Goal: Task Accomplishment & Management: Complete application form

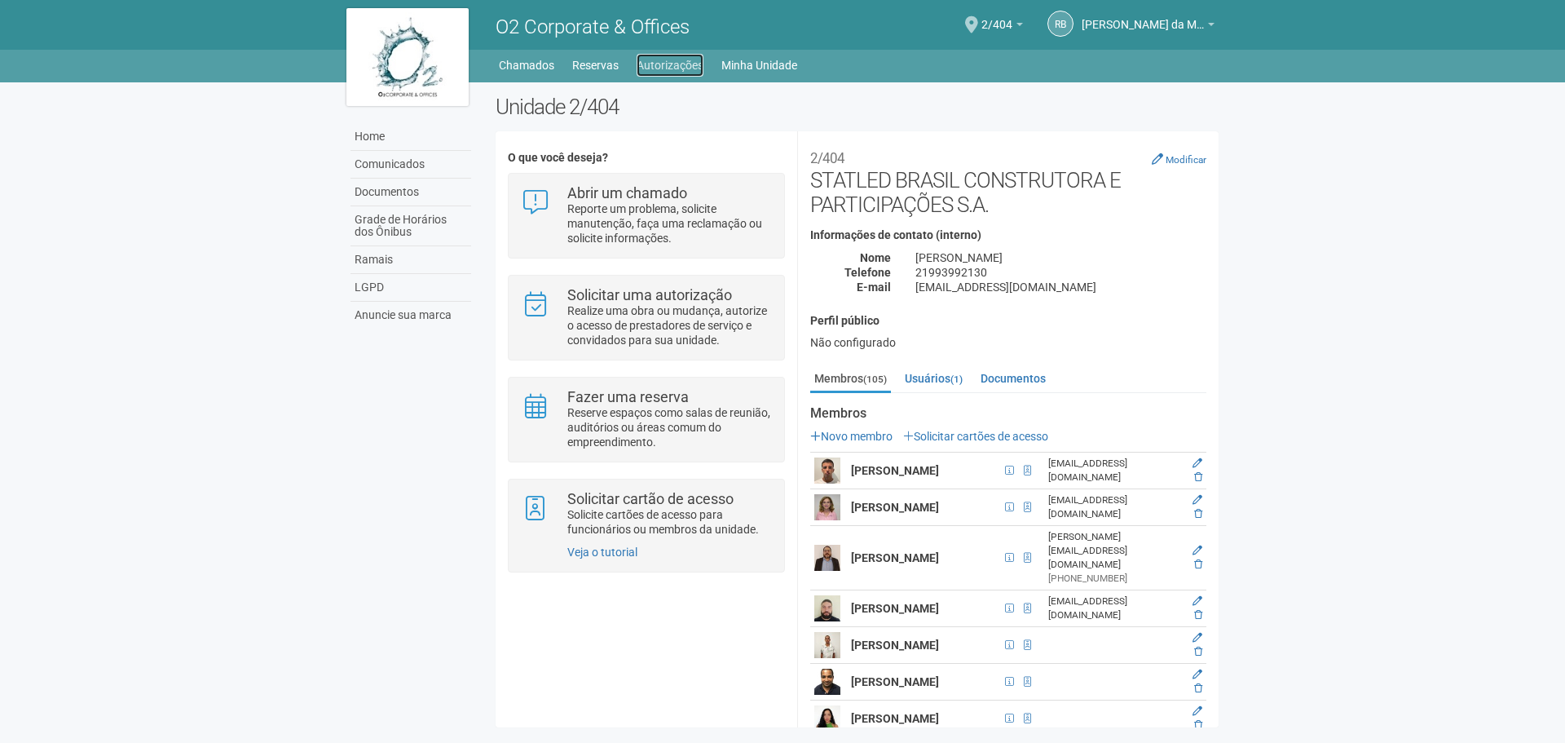
click at [686, 70] on link "Autorizações" at bounding box center [670, 65] width 67 height 23
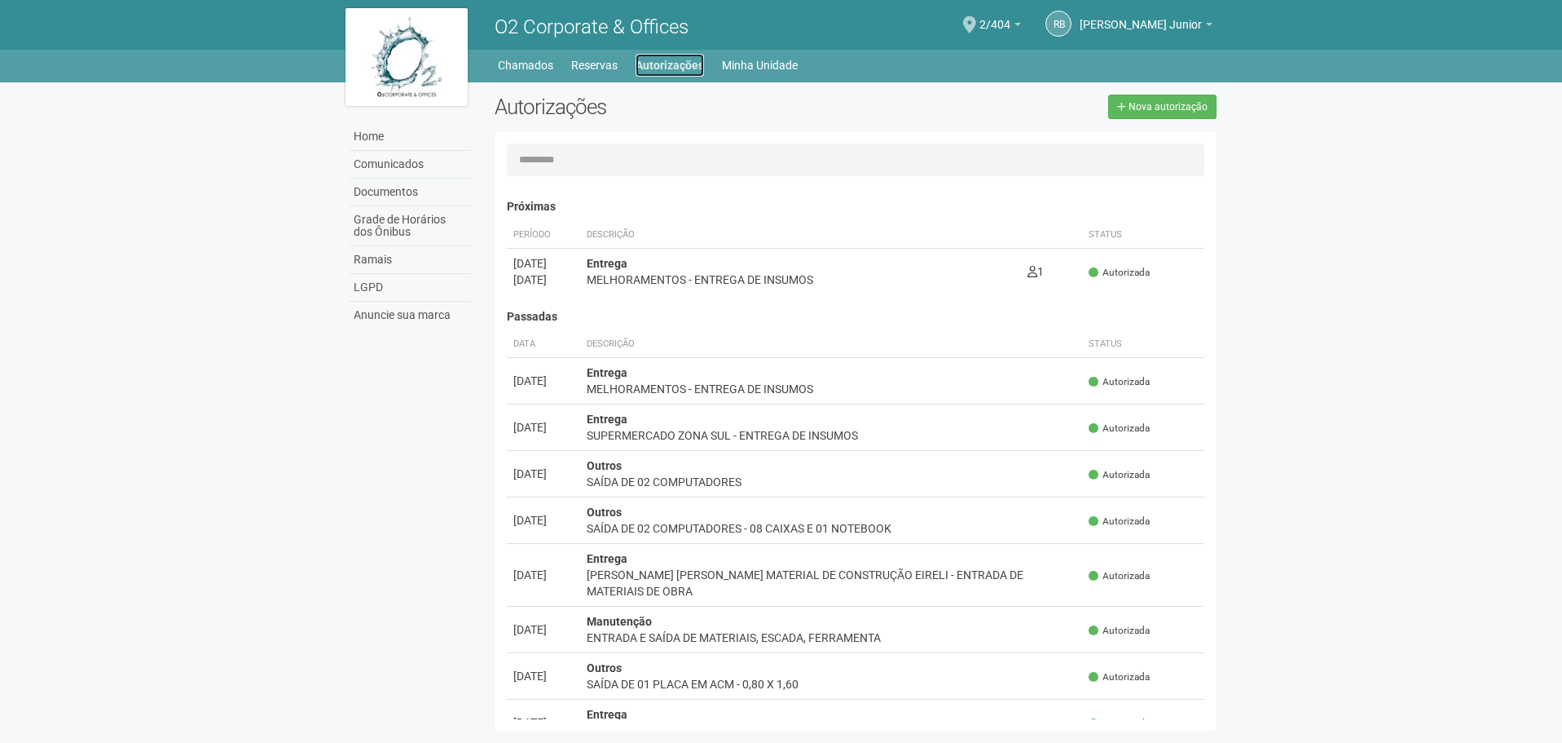
click at [685, 54] on link "Autorizações" at bounding box center [670, 65] width 68 height 23
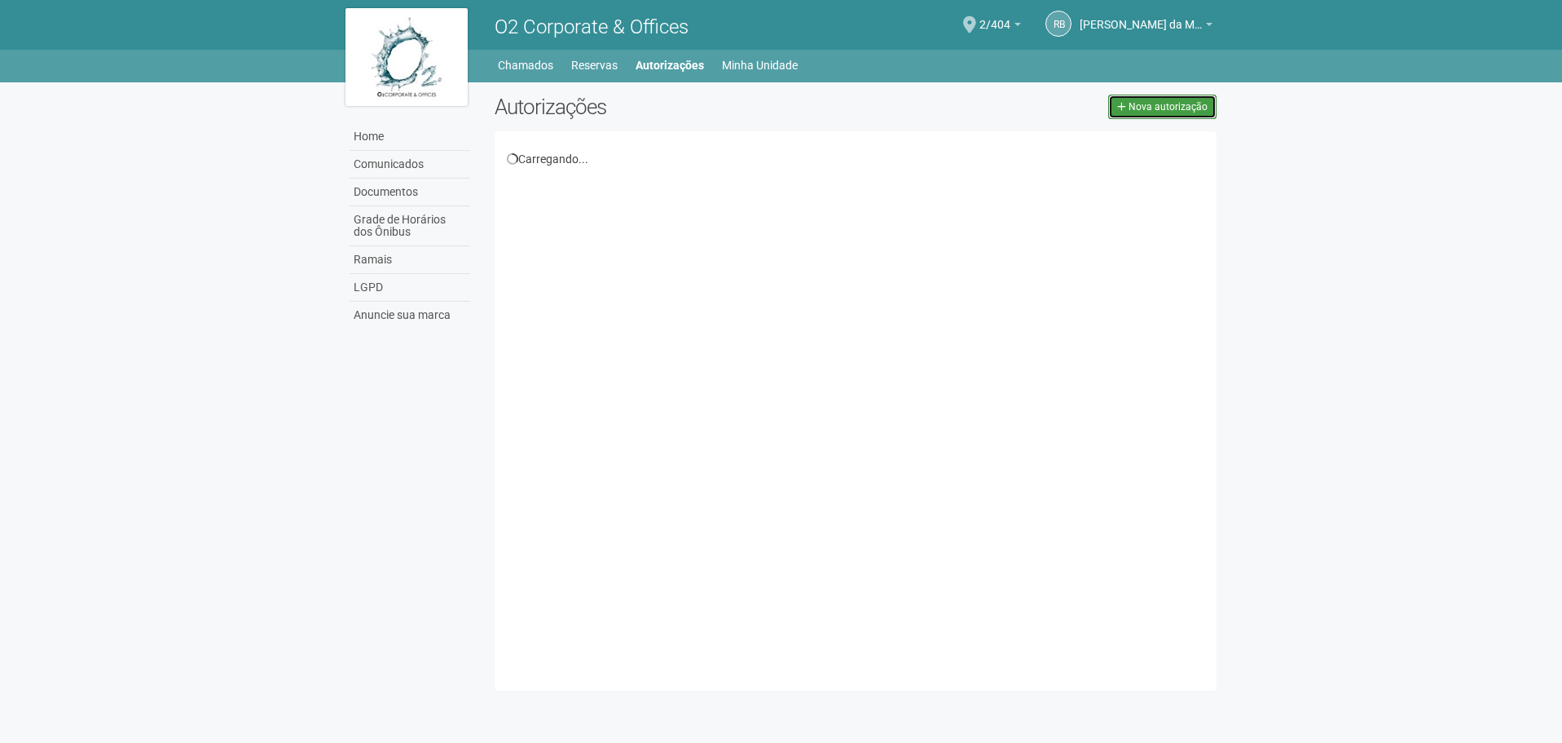
click at [1176, 111] on span "Nova autorização" at bounding box center [1168, 106] width 79 height 11
select select "**"
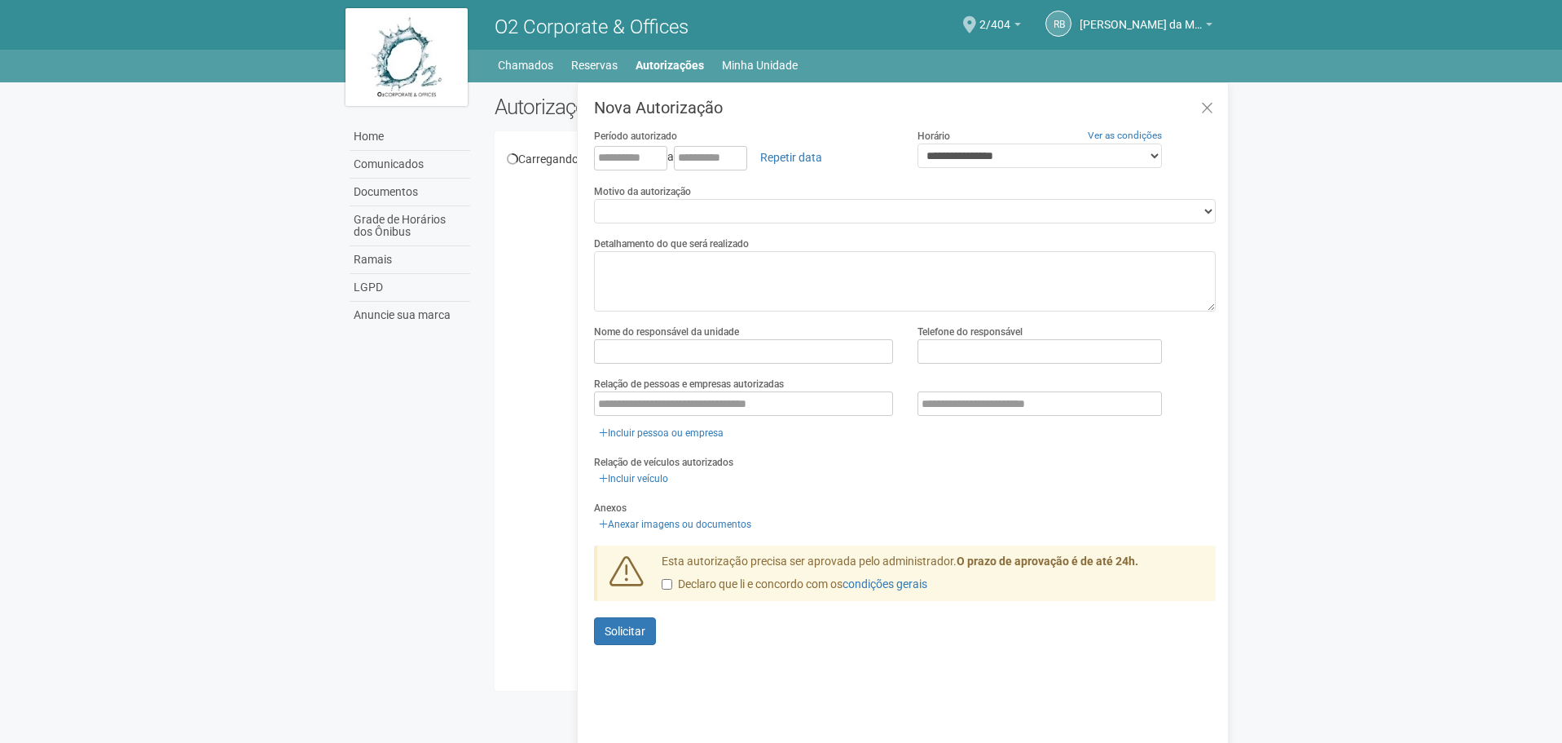
scroll to position [25, 0]
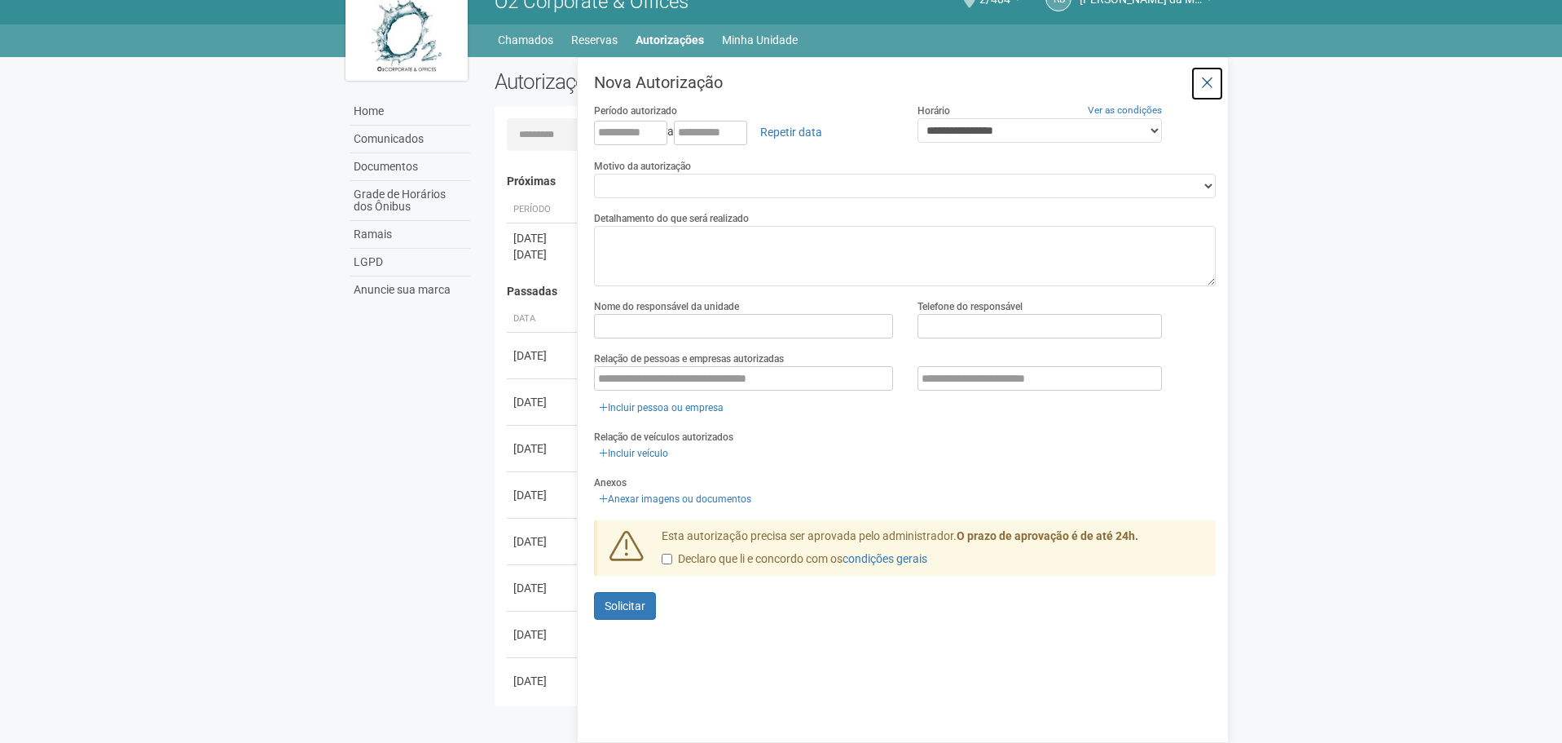
click at [1209, 88] on icon at bounding box center [1207, 83] width 12 height 16
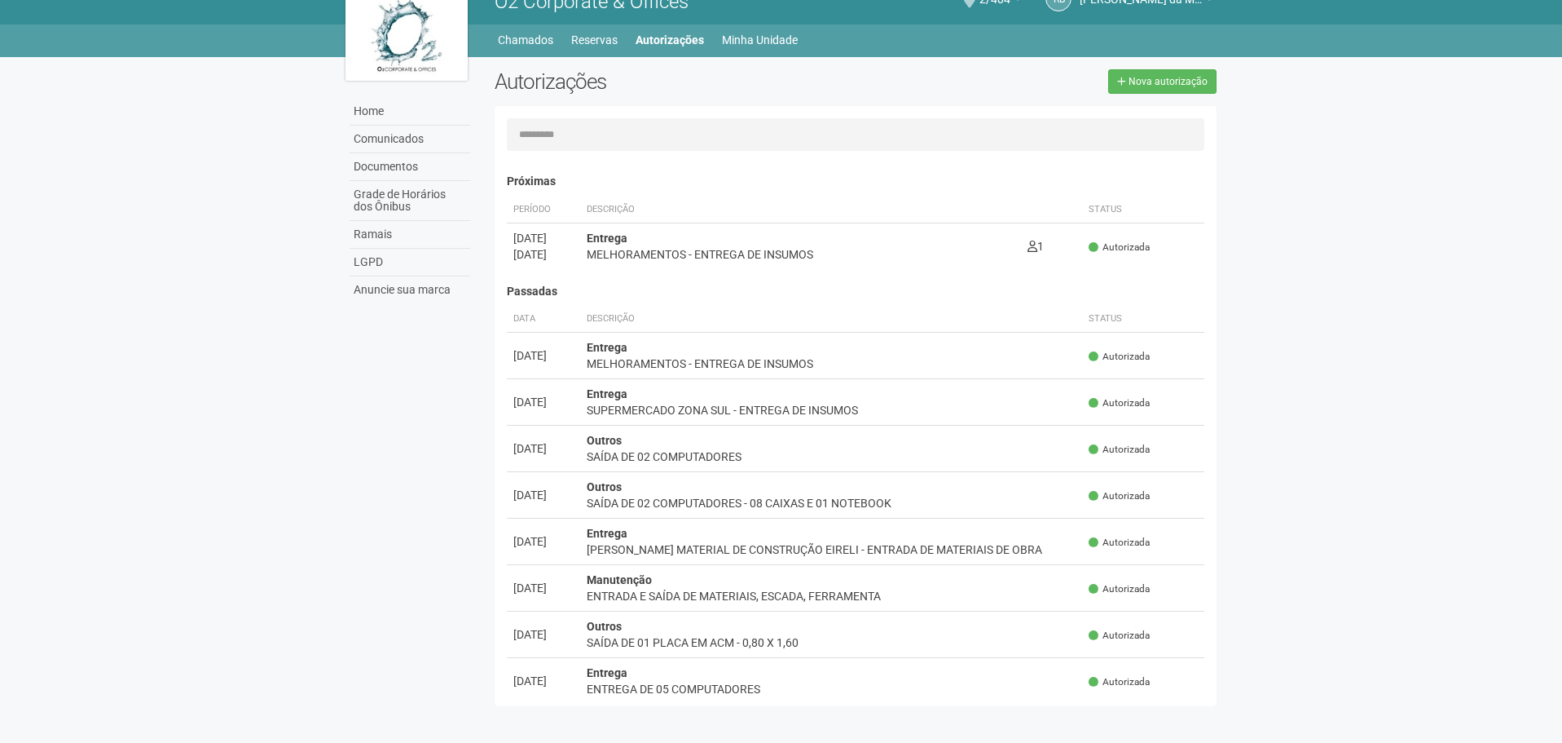
click at [825, 143] on input "text" at bounding box center [856, 134] width 699 height 33
type input "*"
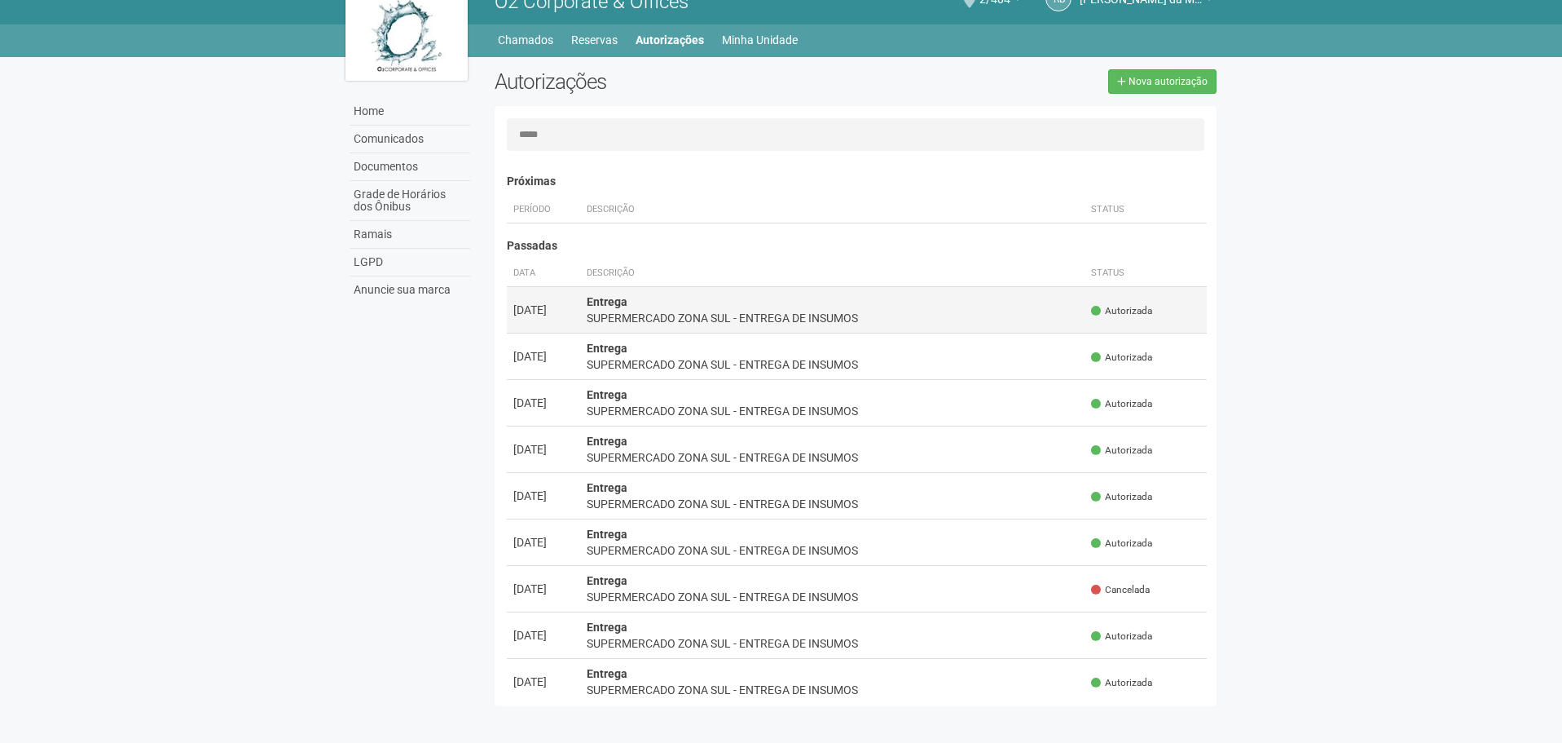
type input "****"
click at [781, 320] on div "SUPERMERCADO ZONA SUL - ENTREGA DE INSUMOS" at bounding box center [833, 318] width 492 height 16
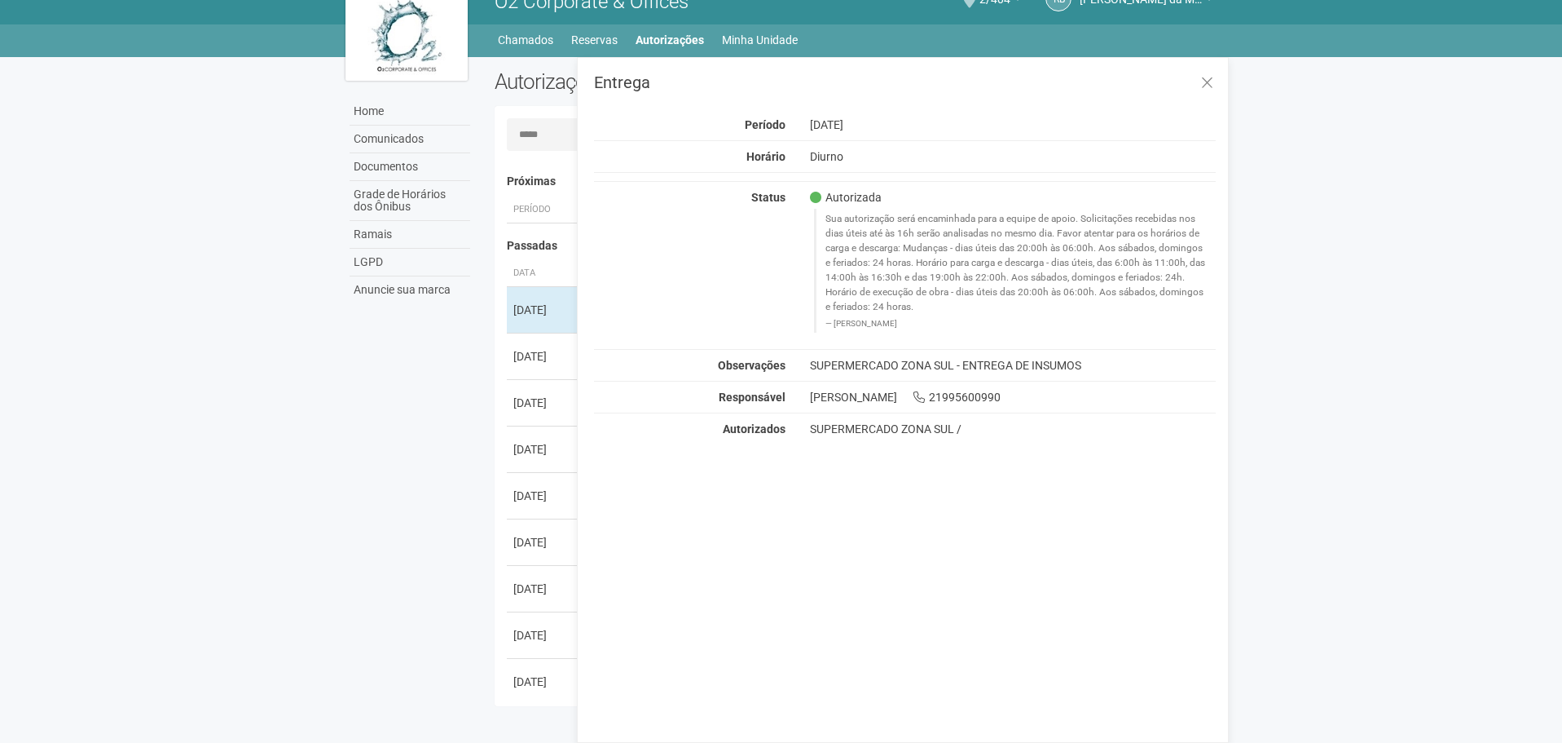
click at [922, 372] on div "SUPERMERCADO ZONA SUL - ENTREGA DE INSUMOS" at bounding box center [1013, 365] width 431 height 15
click at [926, 361] on div "SUPERMERCADO ZONA SUL - ENTREGA DE INSUMOS" at bounding box center [1013, 365] width 431 height 15
drag, startPoint x: 1081, startPoint y: 364, endPoint x: 794, endPoint y: 362, distance: 286.9
click at [794, 362] on div "Observações SUPERMERCADO ZONA SUL - ENTREGA DE INSUMOS" at bounding box center [905, 365] width 646 height 15
copy div "Observações SUPERMERCADO ZONA SUL - ENTREGA DE INSUMOS"
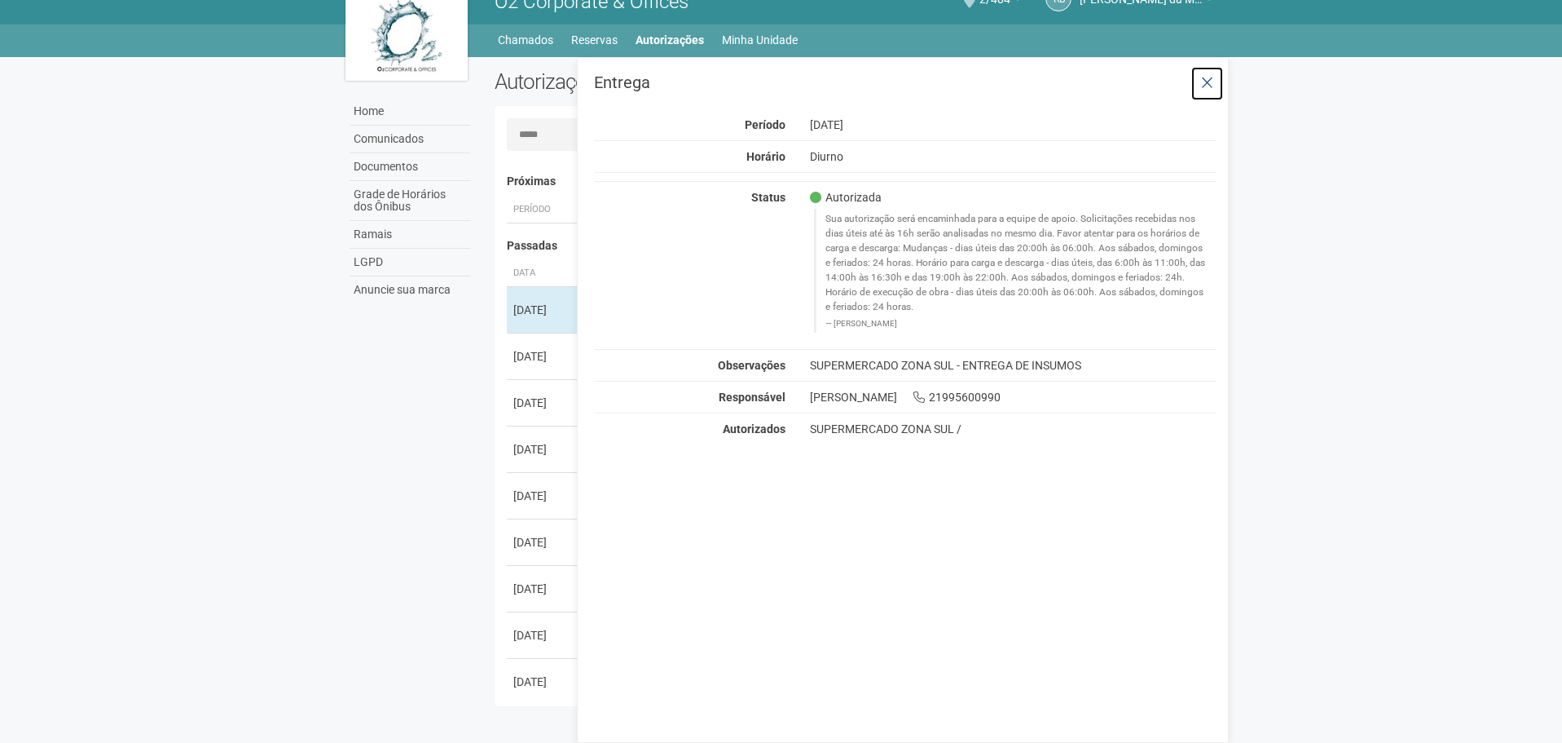
click at [1211, 82] on icon at bounding box center [1207, 83] width 12 height 16
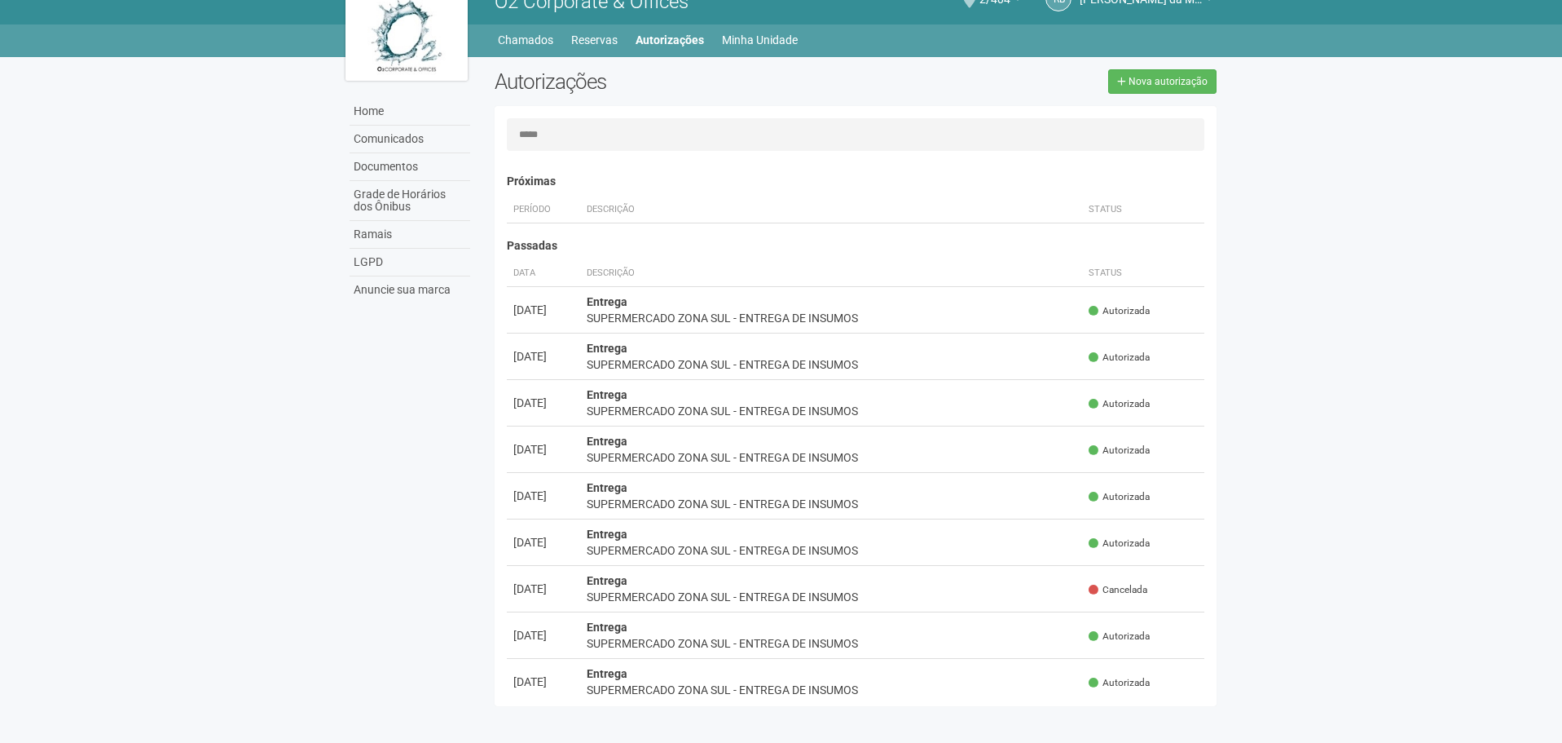
click at [1125, 67] on div "Home Comunicados Documentos Grade de Horários dos Ônibus Ramais LGPD Anuncie su…" at bounding box center [781, 385] width 897 height 657
click at [1126, 77] on icon at bounding box center [1121, 82] width 9 height 10
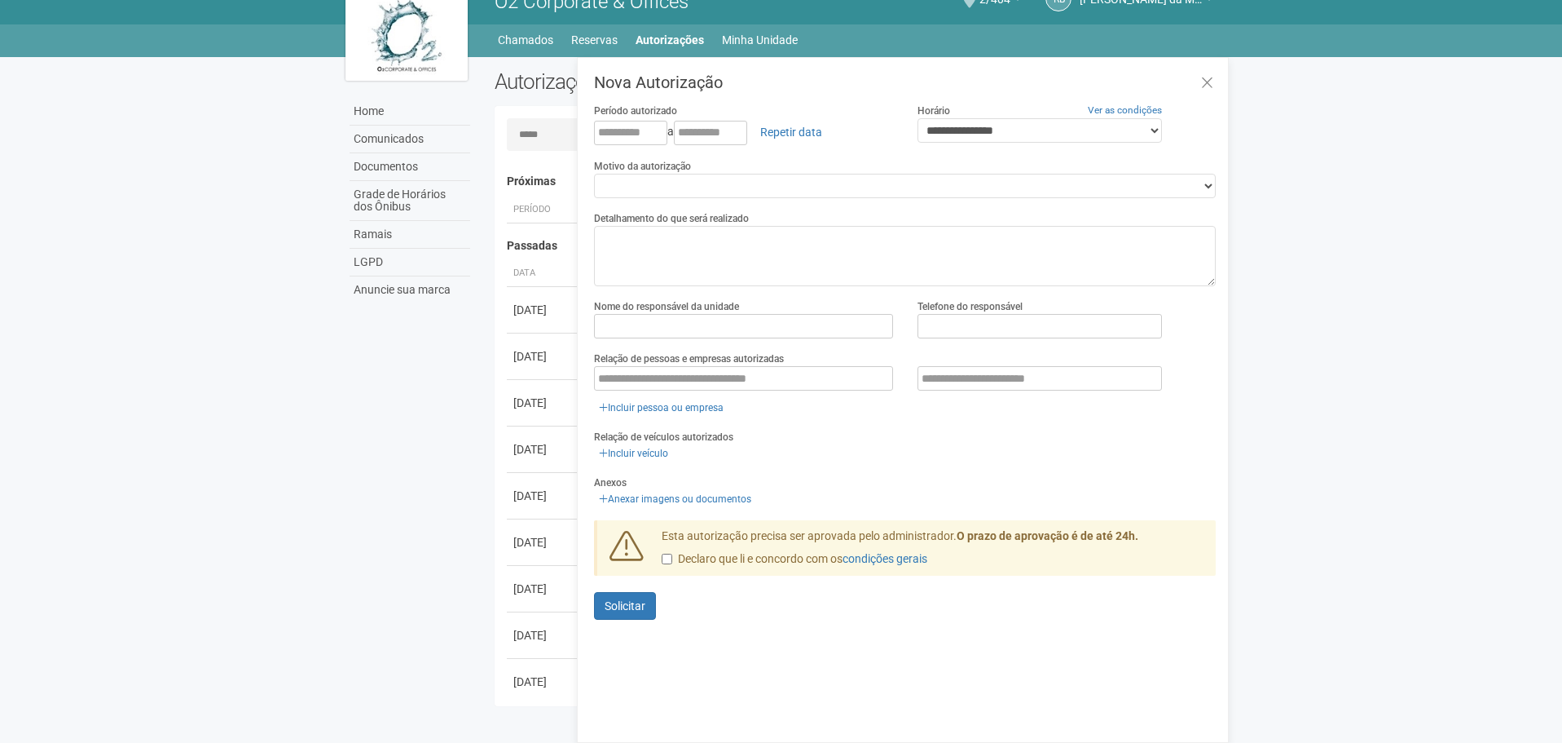
click at [813, 288] on div "**********" at bounding box center [905, 360] width 622 height 572
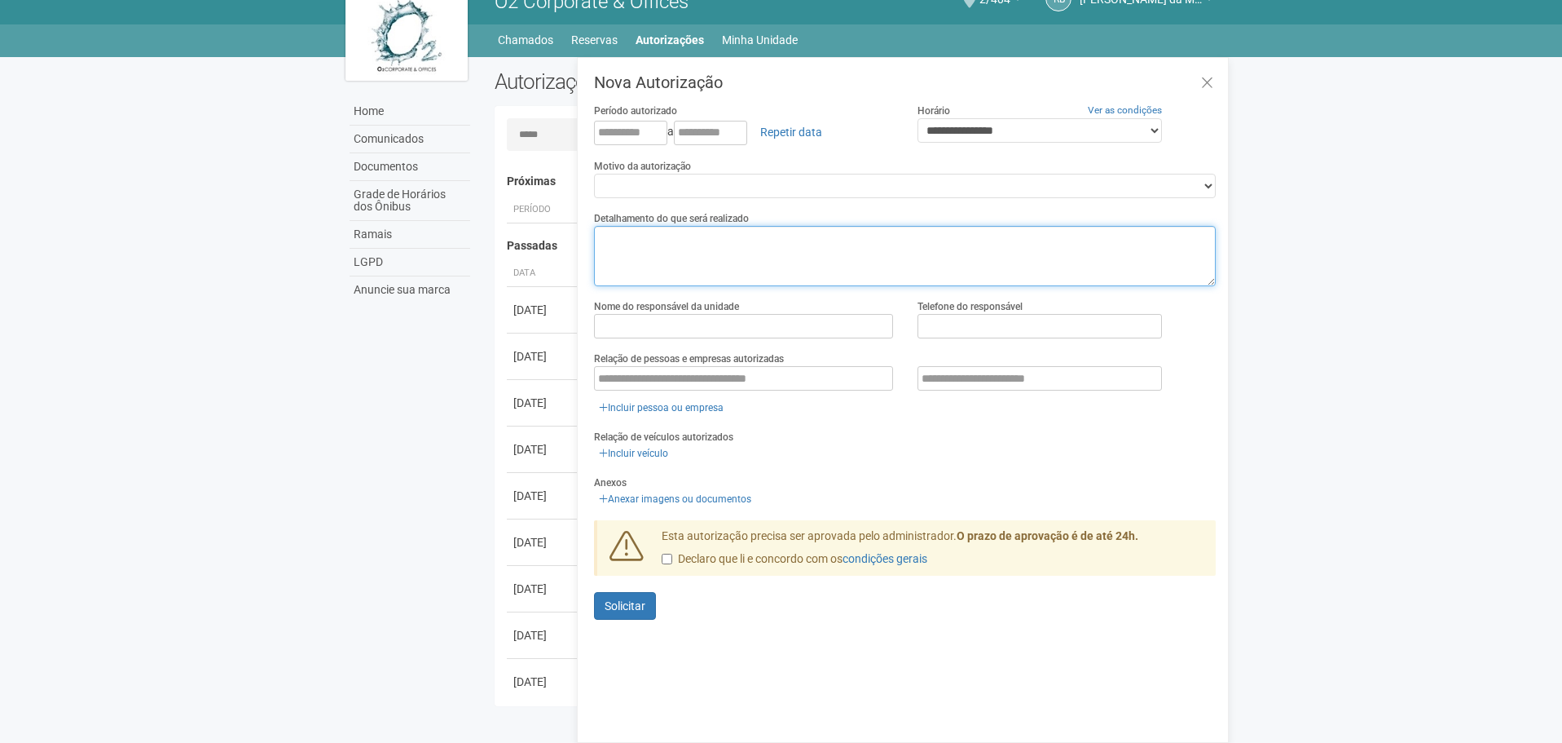
click at [808, 267] on textarea at bounding box center [905, 256] width 622 height 60
paste textarea "**********"
type textarea "**********"
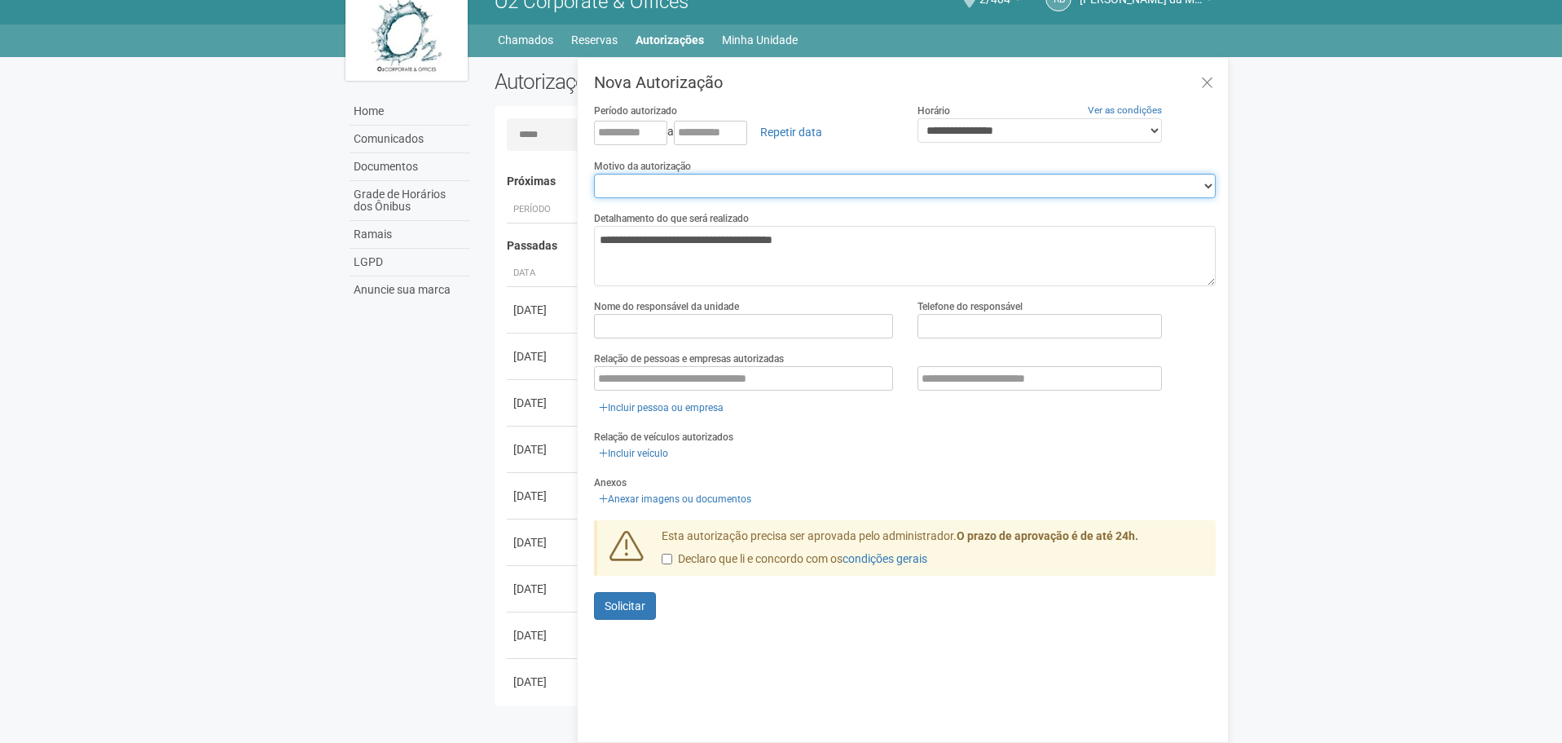
click at [791, 184] on select "**********" at bounding box center [905, 186] width 622 height 24
select select "*******"
click at [594, 174] on select "**********" at bounding box center [905, 186] width 622 height 24
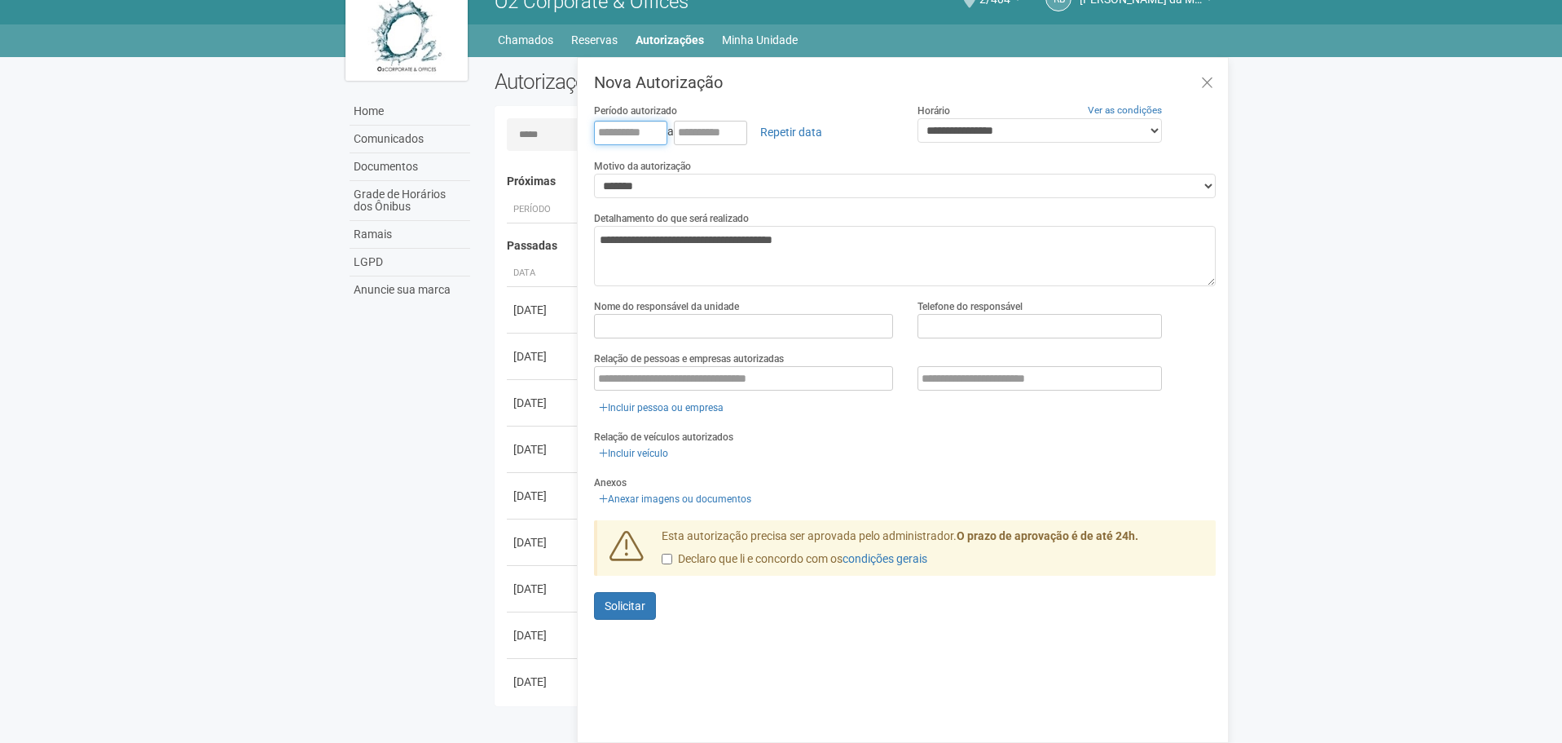
click at [607, 130] on input "text" at bounding box center [630, 133] width 73 height 24
type input "**********"
select select "*"
click at [725, 306] on label "Nome do responsável da unidade" at bounding box center [666, 306] width 145 height 15
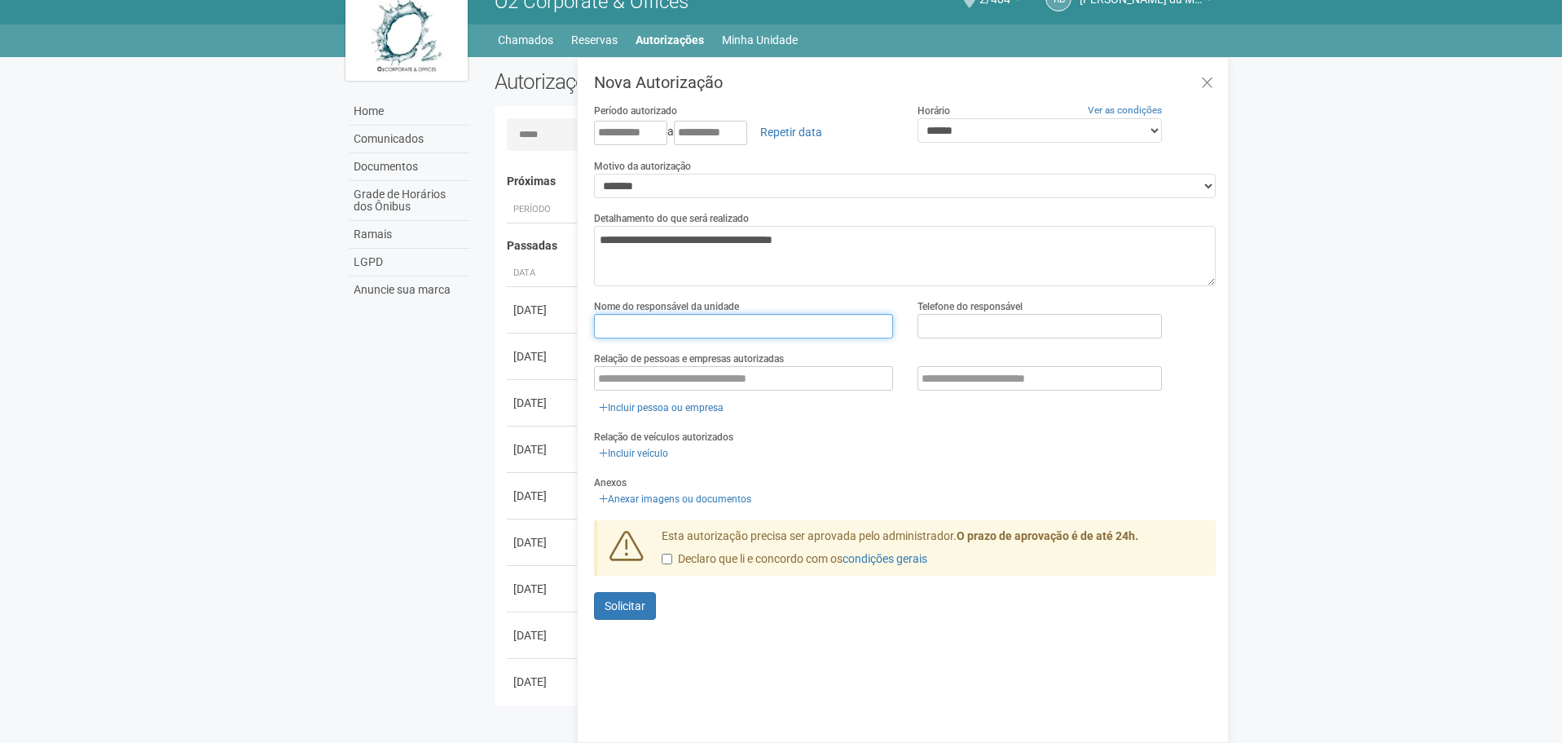
click at [719, 322] on input "text" at bounding box center [743, 326] width 299 height 24
type input "**********"
click at [1007, 339] on div "**********" at bounding box center [905, 324] width 646 height 52
click at [1011, 321] on input "text" at bounding box center [1040, 326] width 245 height 24
type input "**********"
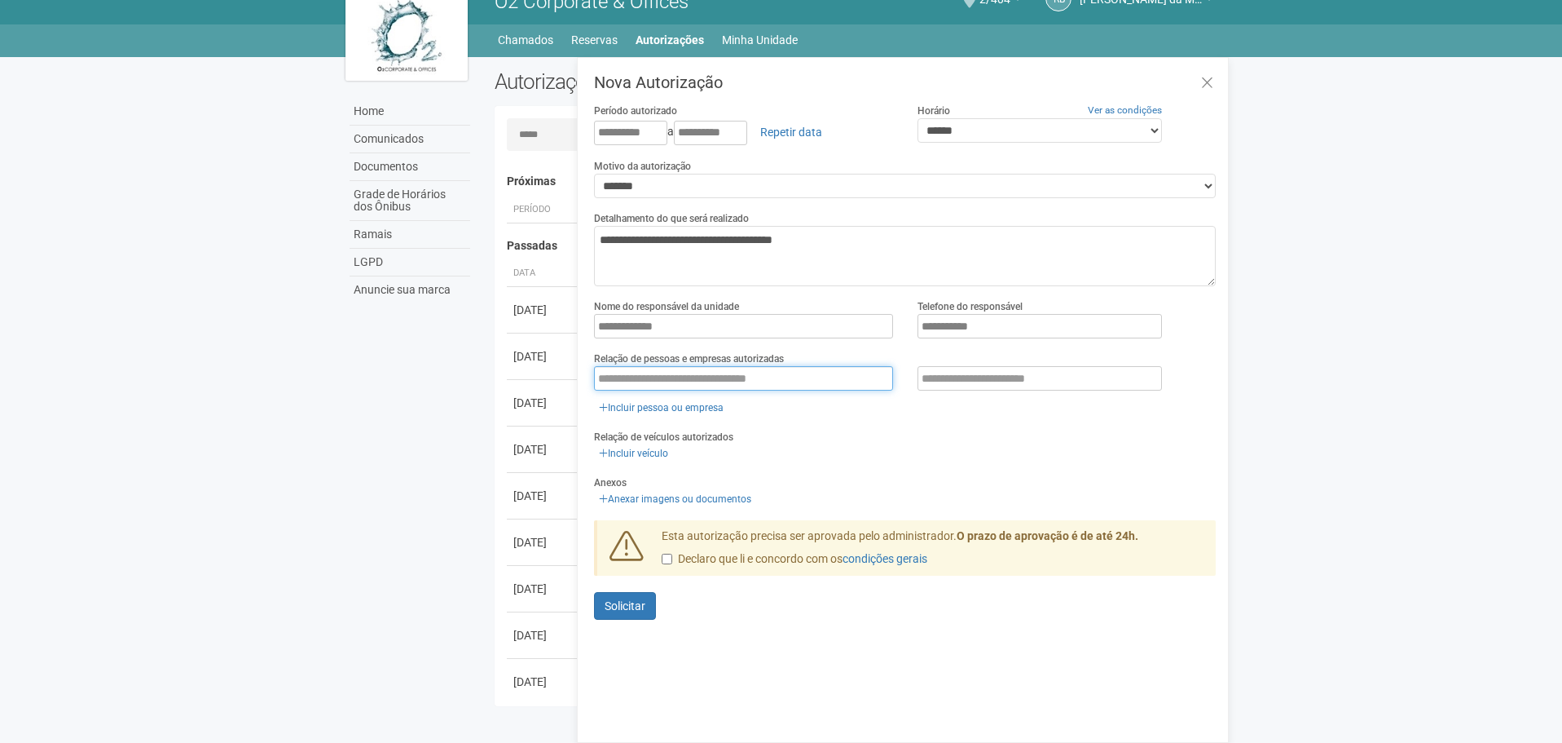
click at [840, 385] on input "text" at bounding box center [743, 378] width 299 height 24
click at [774, 370] on input "text" at bounding box center [743, 378] width 299 height 24
type input "*"
type input "**********"
click at [623, 600] on span "Solicitar" at bounding box center [625, 605] width 41 height 13
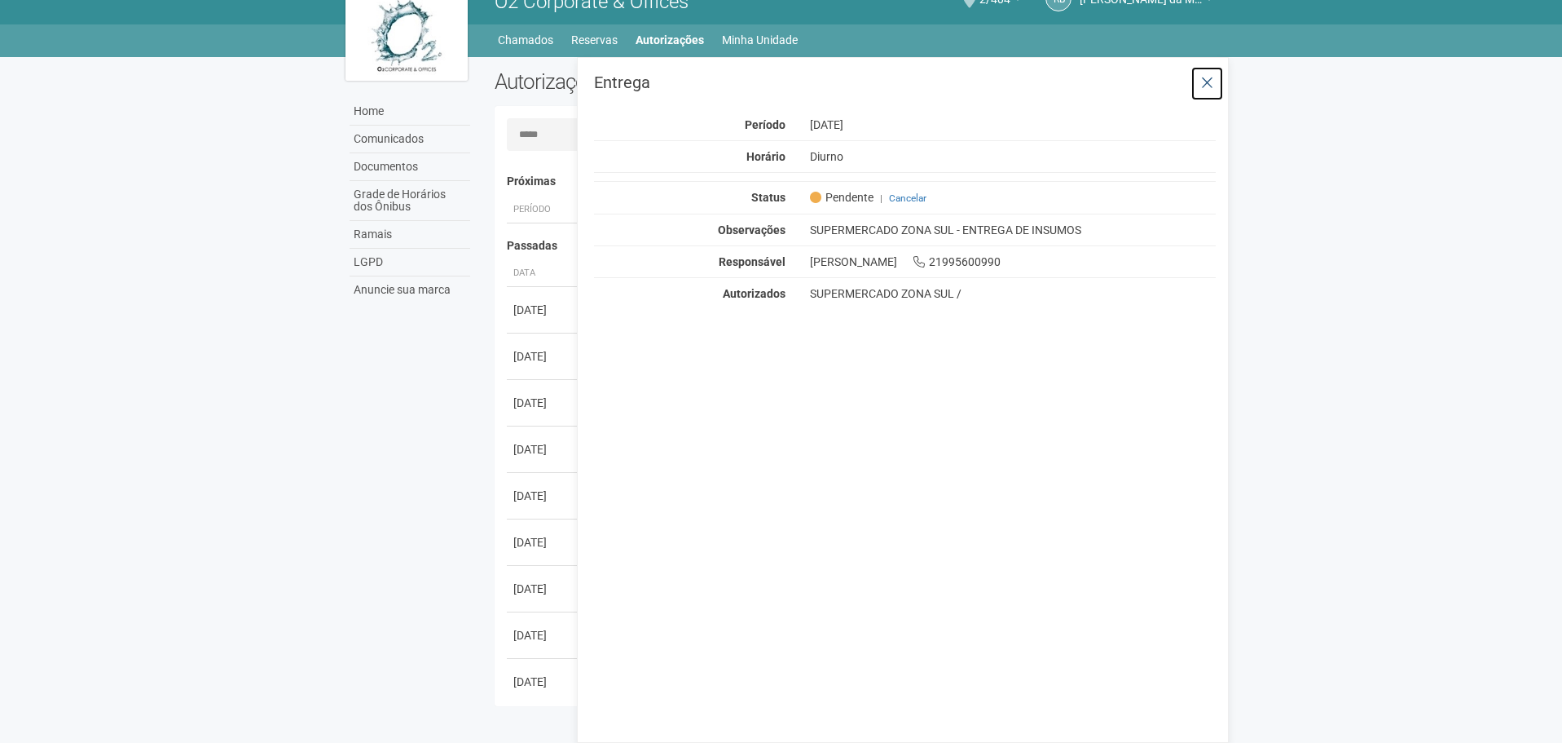
click at [1201, 87] on icon at bounding box center [1207, 83] width 12 height 16
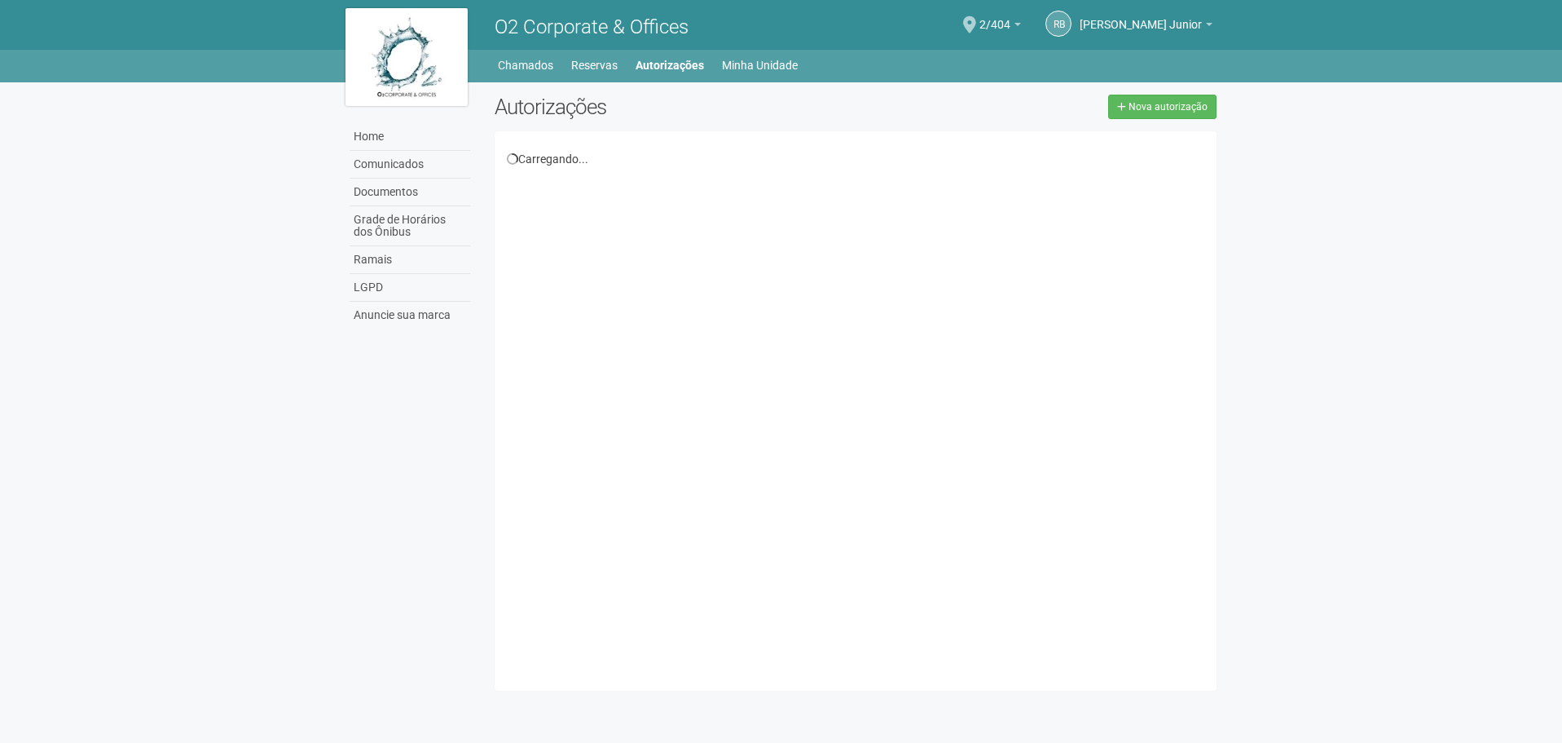
scroll to position [25, 0]
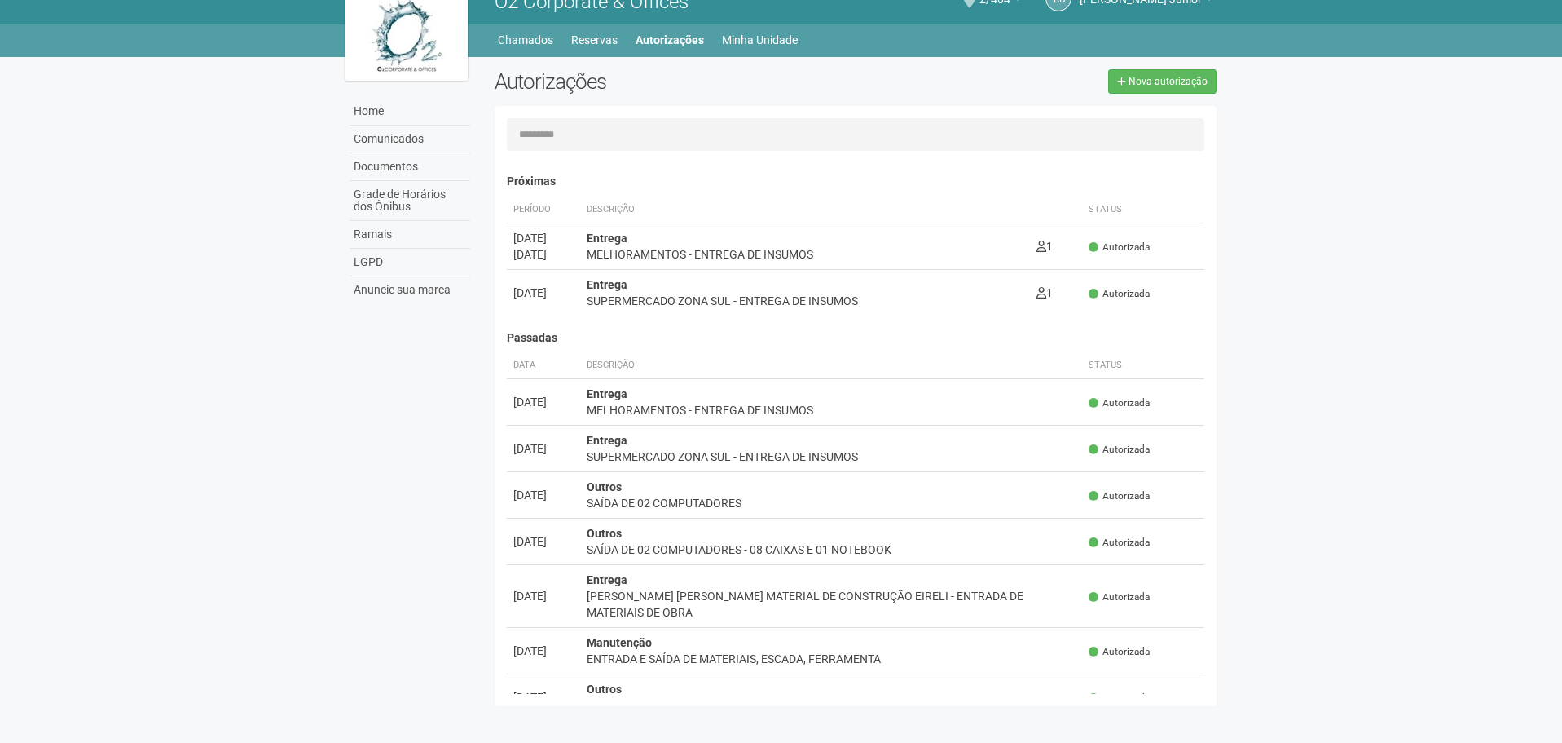
click at [755, 25] on div "Home Home Comunicados Documentos Grade de Horários dos Ônibus Ramais LGPD Anunc…" at bounding box center [781, 37] width 897 height 27
click at [760, 36] on link "Minha Unidade" at bounding box center [760, 40] width 76 height 23
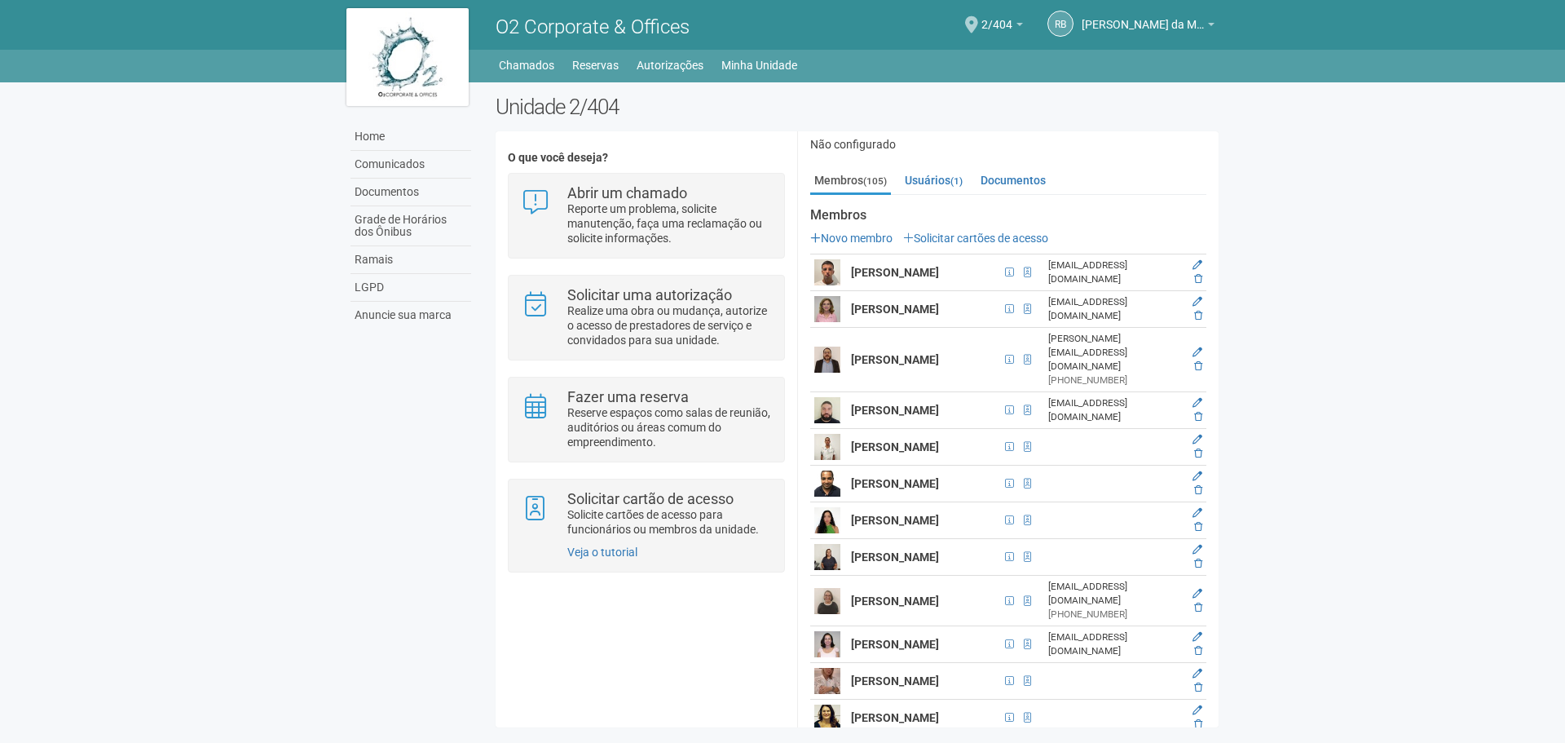
scroll to position [245, 0]
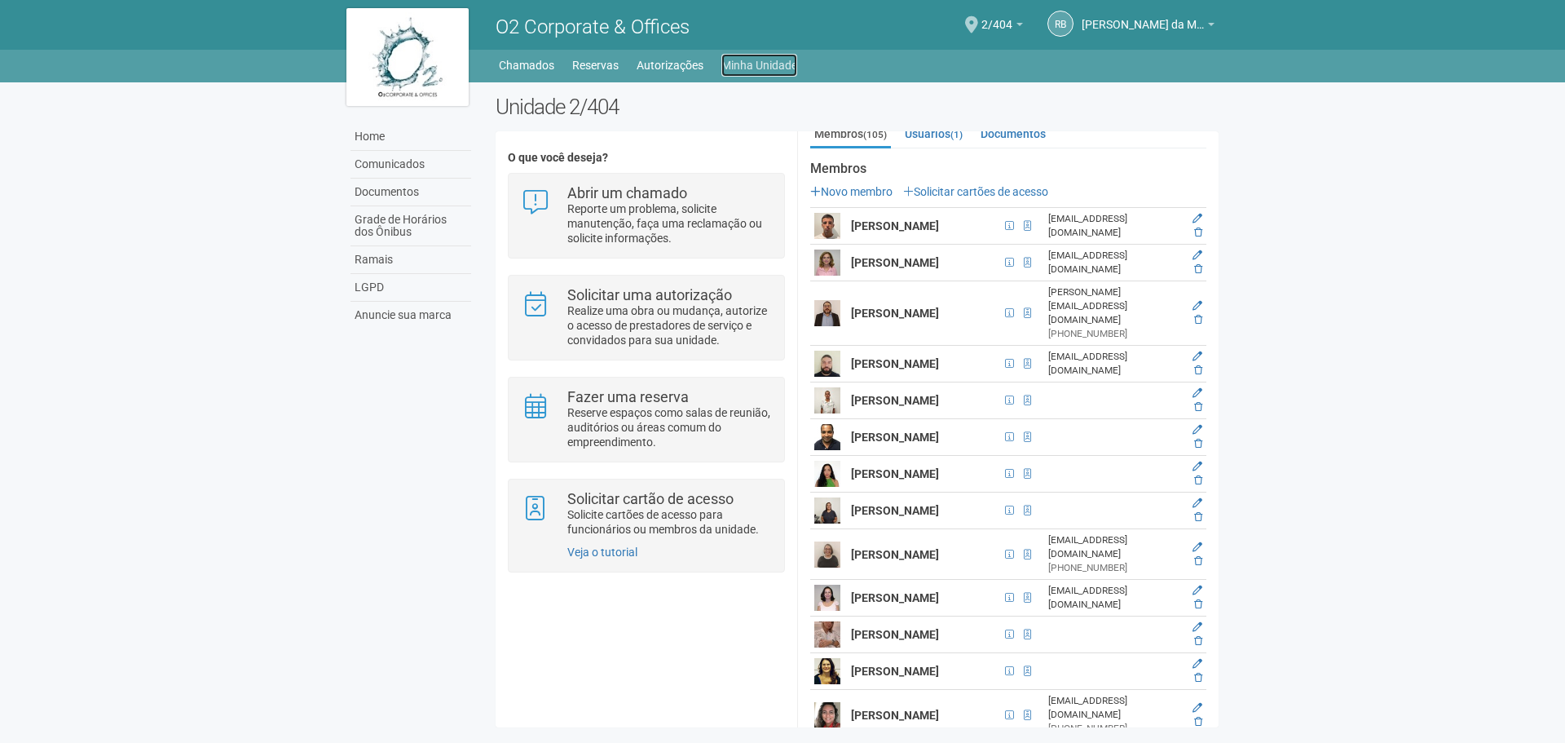
click at [728, 58] on link "Minha Unidade" at bounding box center [759, 65] width 76 height 23
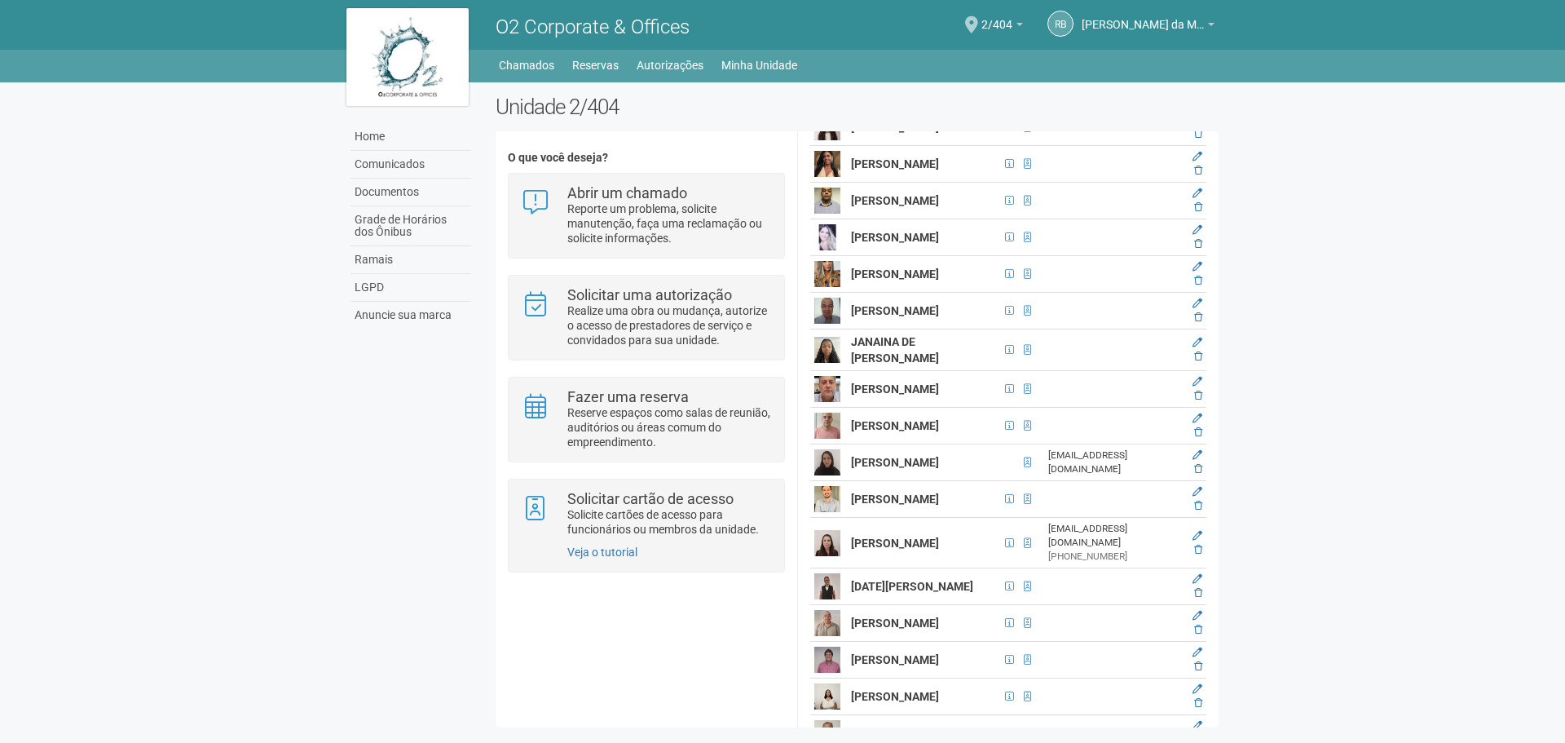
scroll to position [2364, 0]
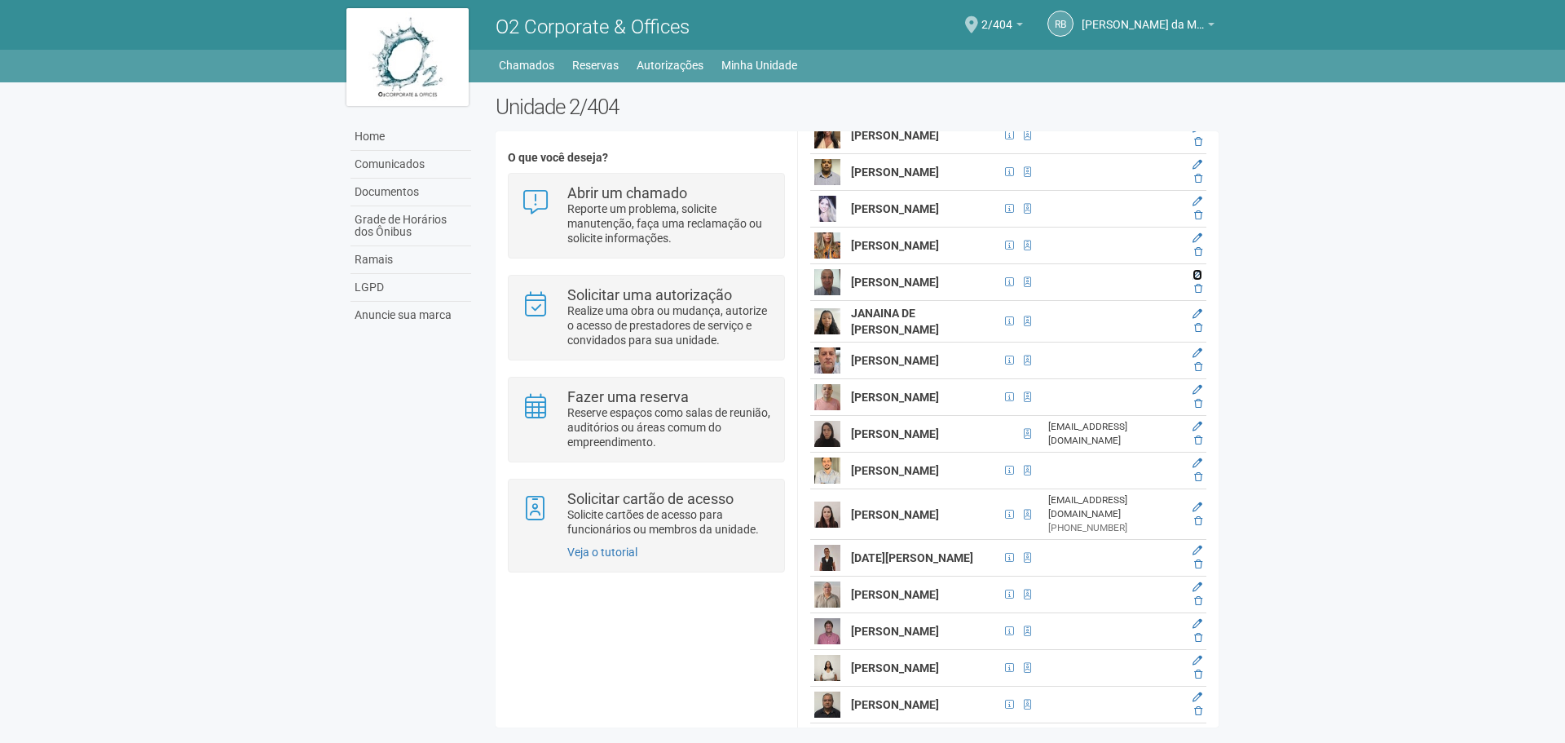
click at [1192, 280] on icon at bounding box center [1197, 275] width 10 height 10
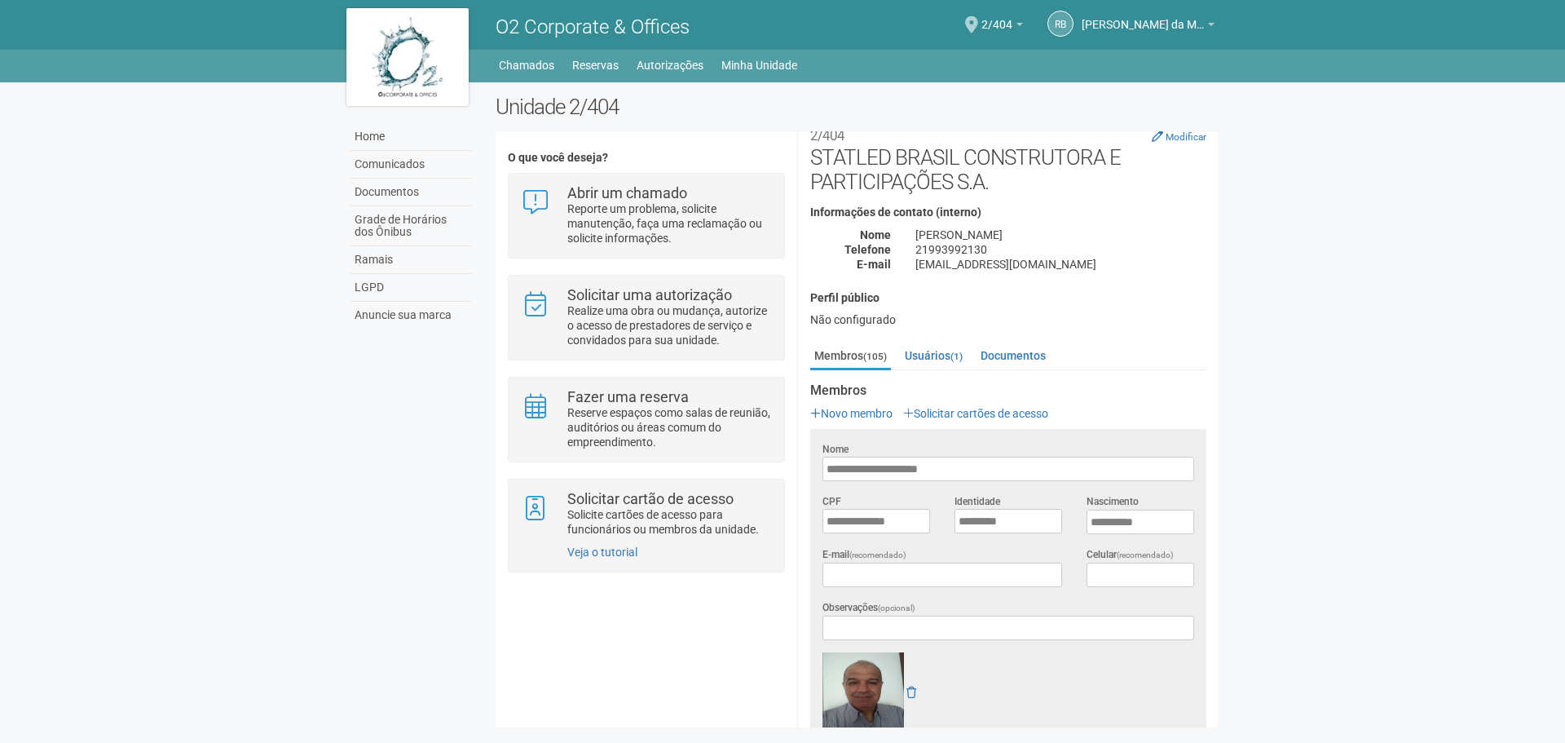
scroll to position [0, 0]
click at [1432, 343] on body "Aguarde... O2 Corporate & Offices RB Raul Barrozo da Motta Junior Raul Barrozo …" at bounding box center [782, 371] width 1565 height 743
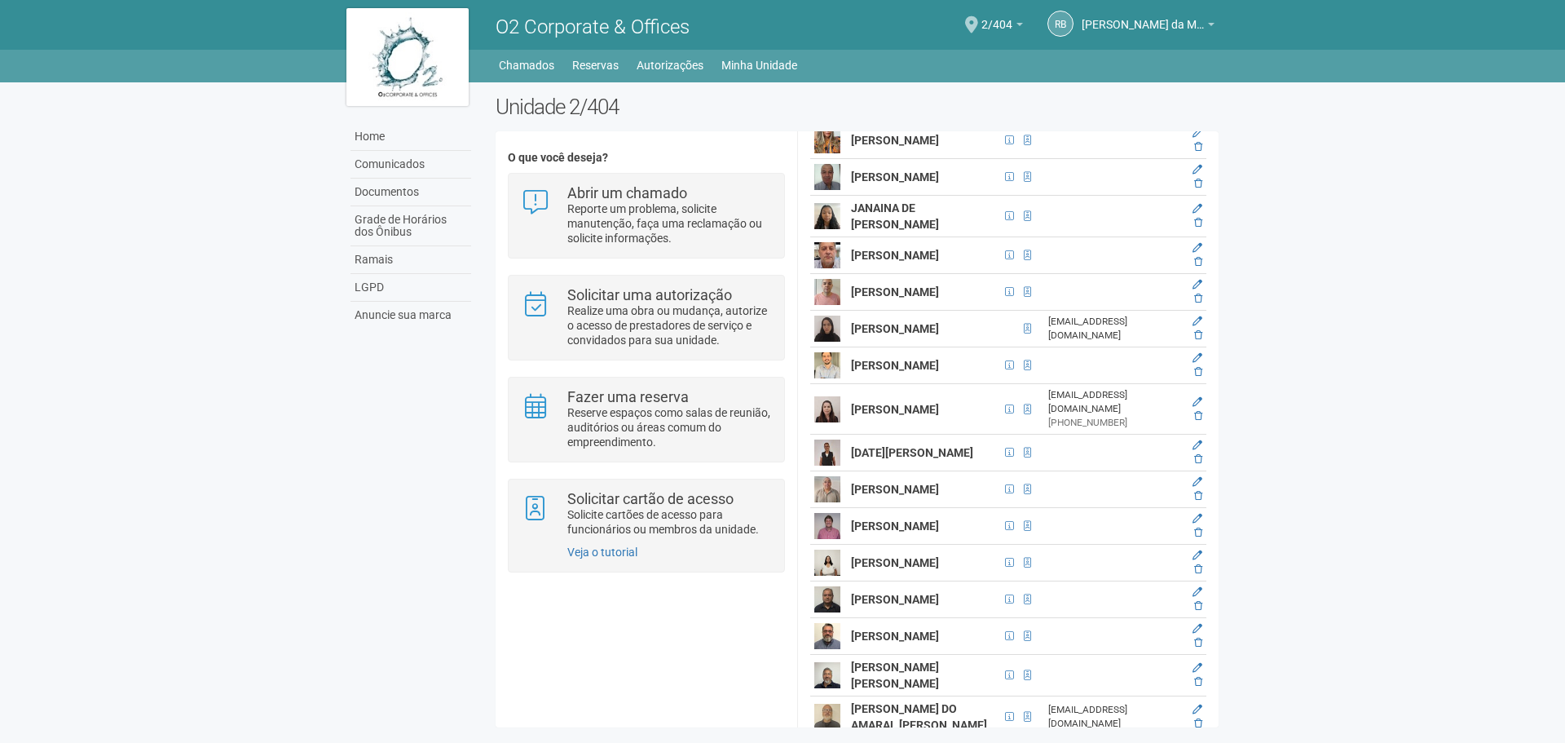
scroll to position [3097, 0]
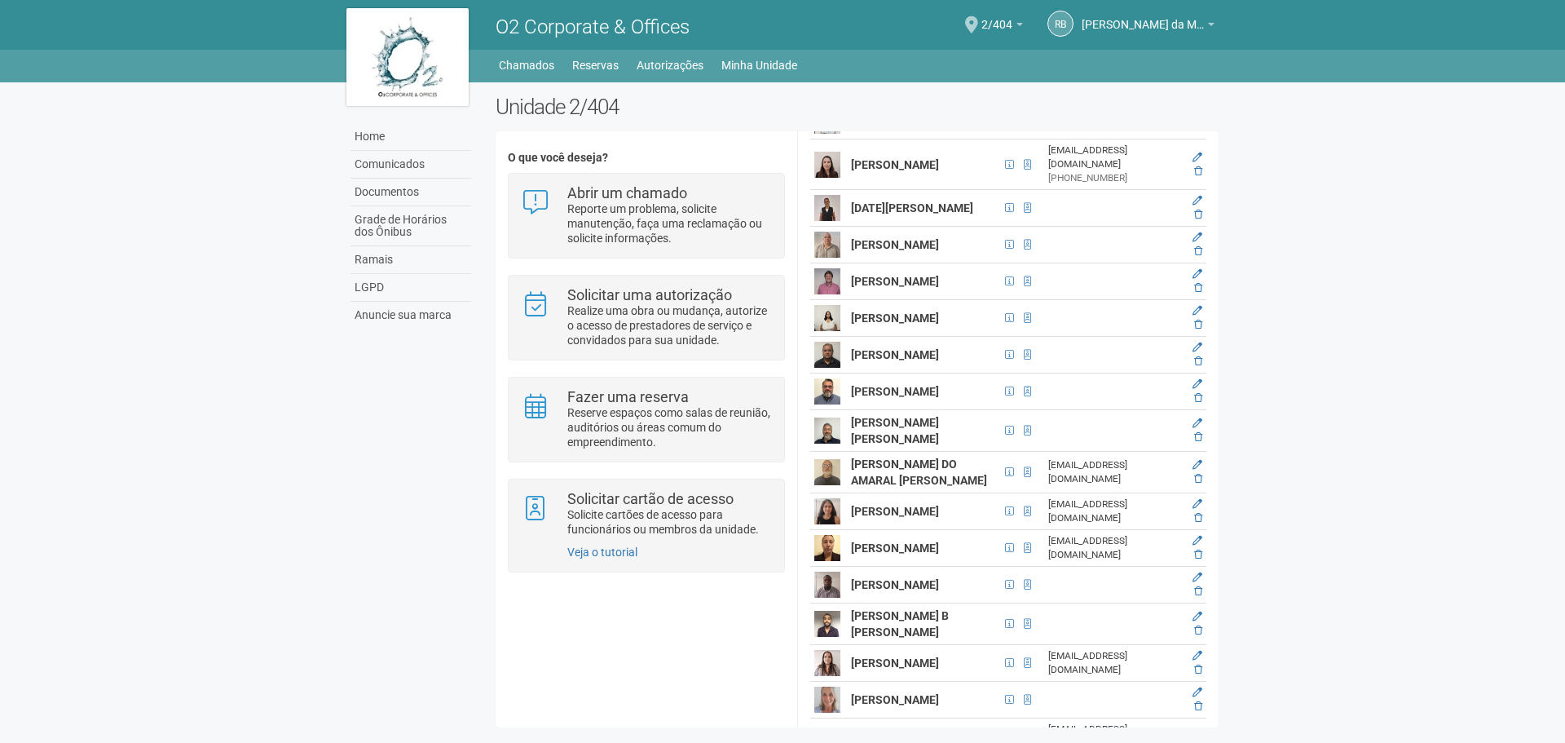
drag, startPoint x: 852, startPoint y: 461, endPoint x: 945, endPoint y: 477, distance: 94.2
click at [945, 190] on td "[PERSON_NAME]" at bounding box center [923, 164] width 153 height 51
copy strong "[PERSON_NAME]"
click at [1192, 162] on icon at bounding box center [1197, 157] width 10 height 10
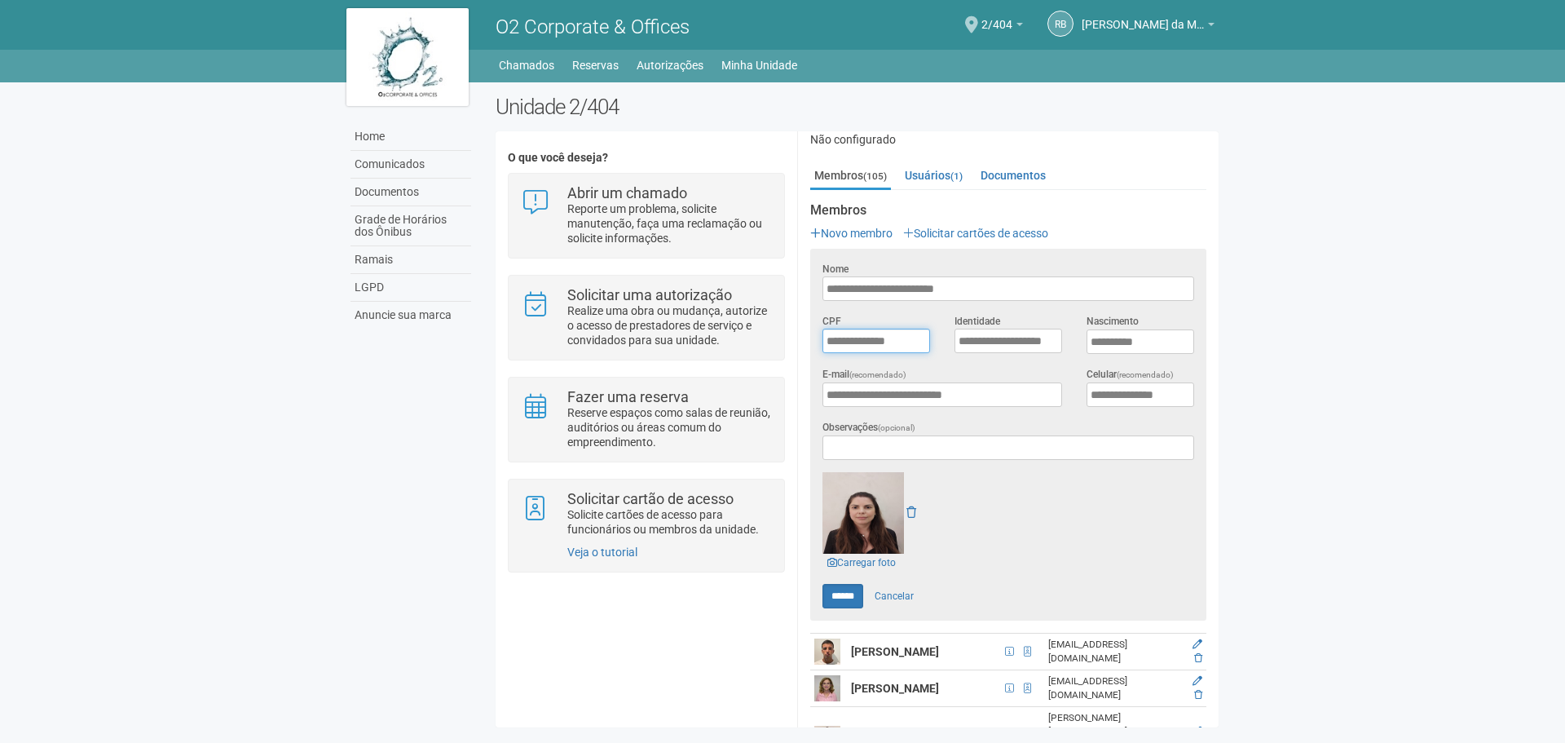
scroll to position [224, 0]
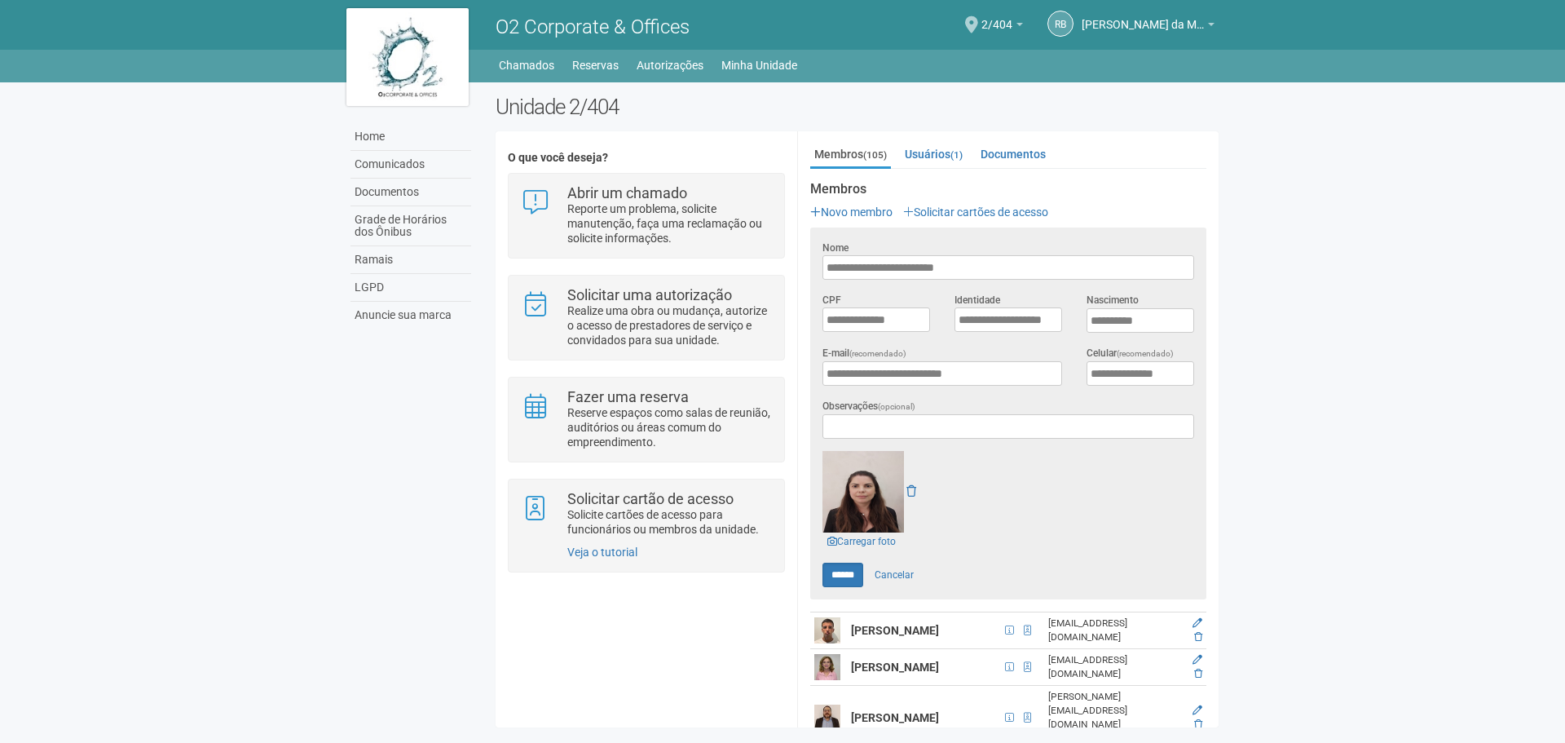
click at [1450, 394] on body "Aguarde... O2 Corporate & Offices RB Raul Barrozo da Motta Junior Raul Barrozo …" at bounding box center [782, 371] width 1565 height 743
click at [1425, 337] on body "Aguarde... O2 Corporate & Offices RB Raul Barrozo da Motta Junior Raul Barrozo …" at bounding box center [782, 371] width 1565 height 743
click at [430, 68] on img at bounding box center [407, 57] width 122 height 98
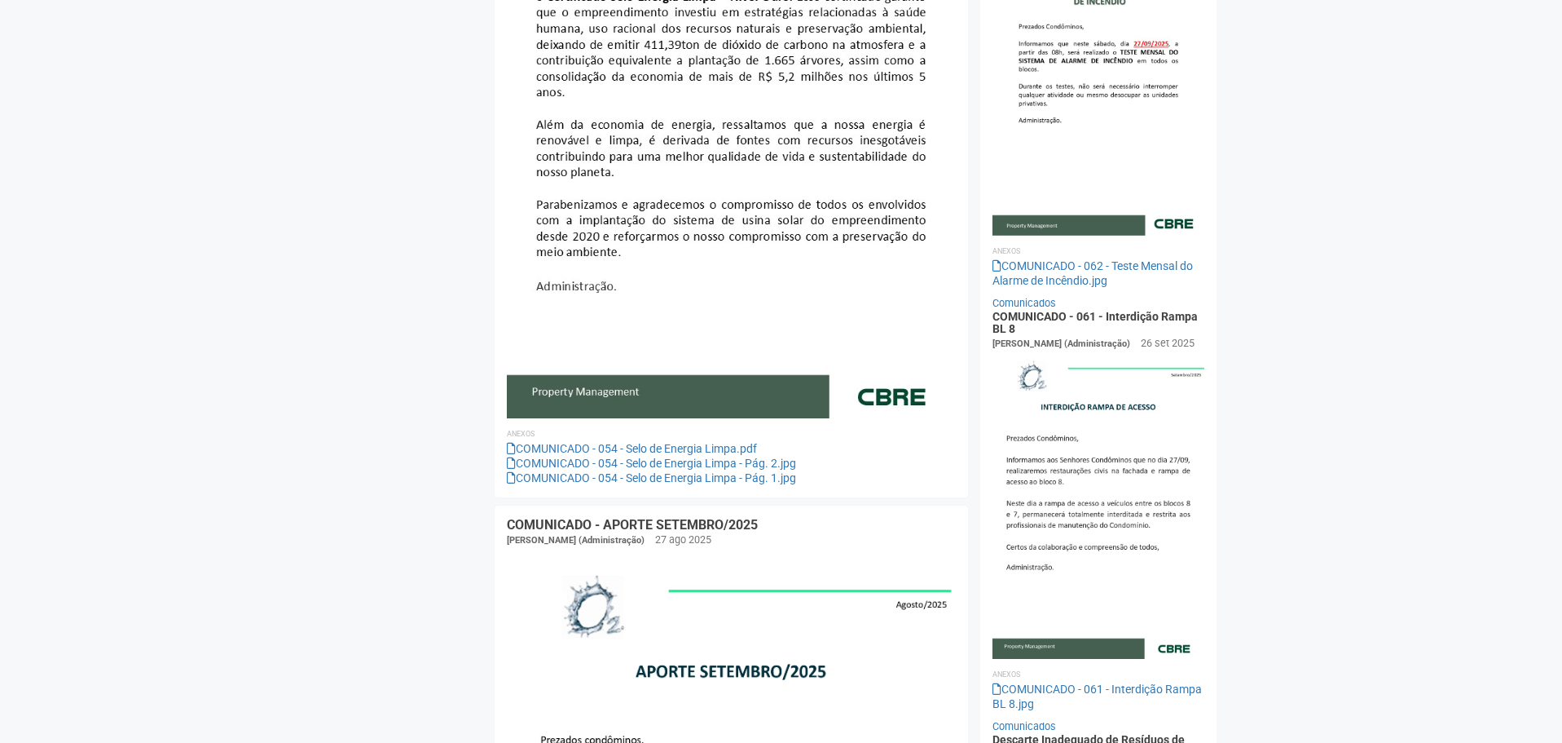
scroll to position [734, 0]
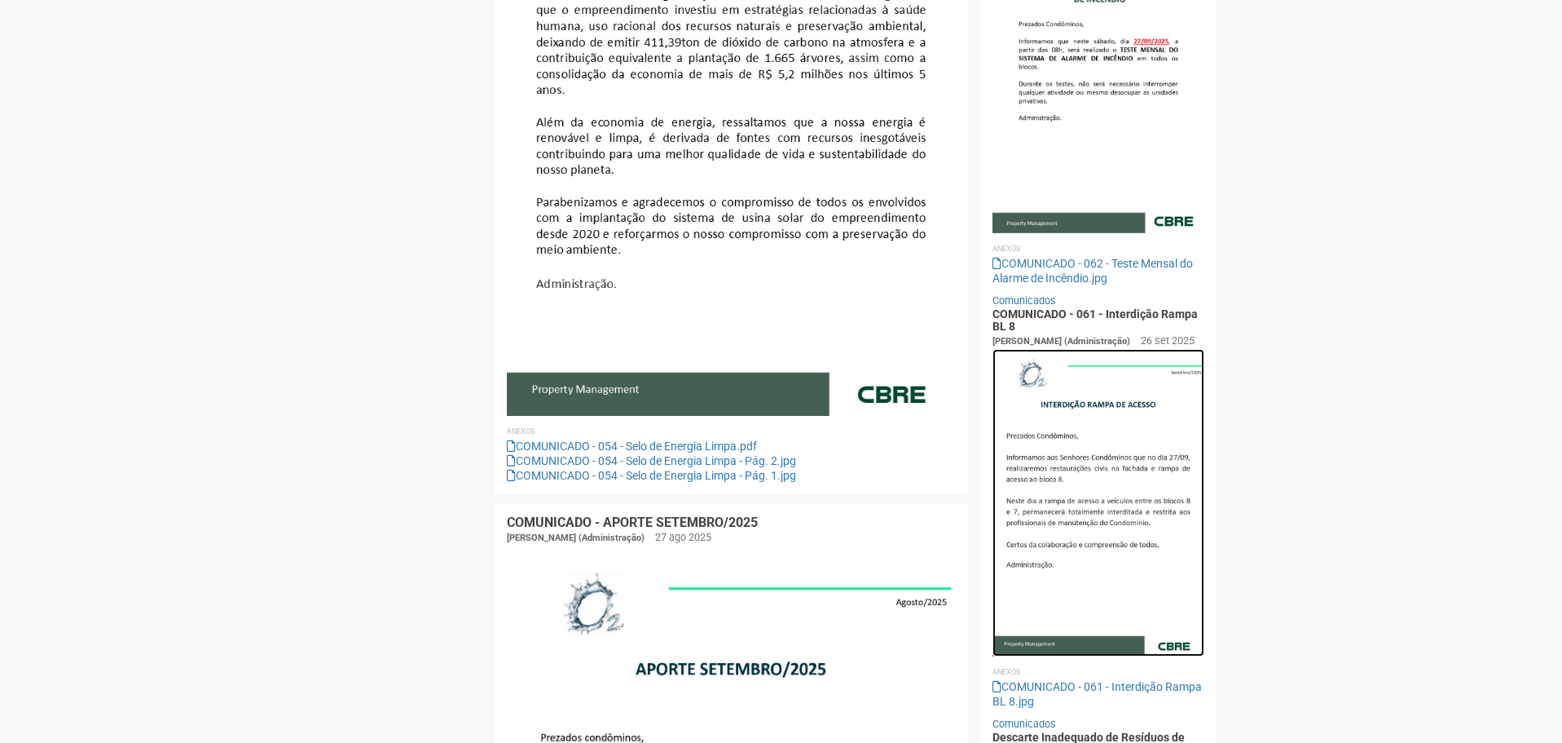
click at [1183, 433] on img at bounding box center [1099, 502] width 213 height 306
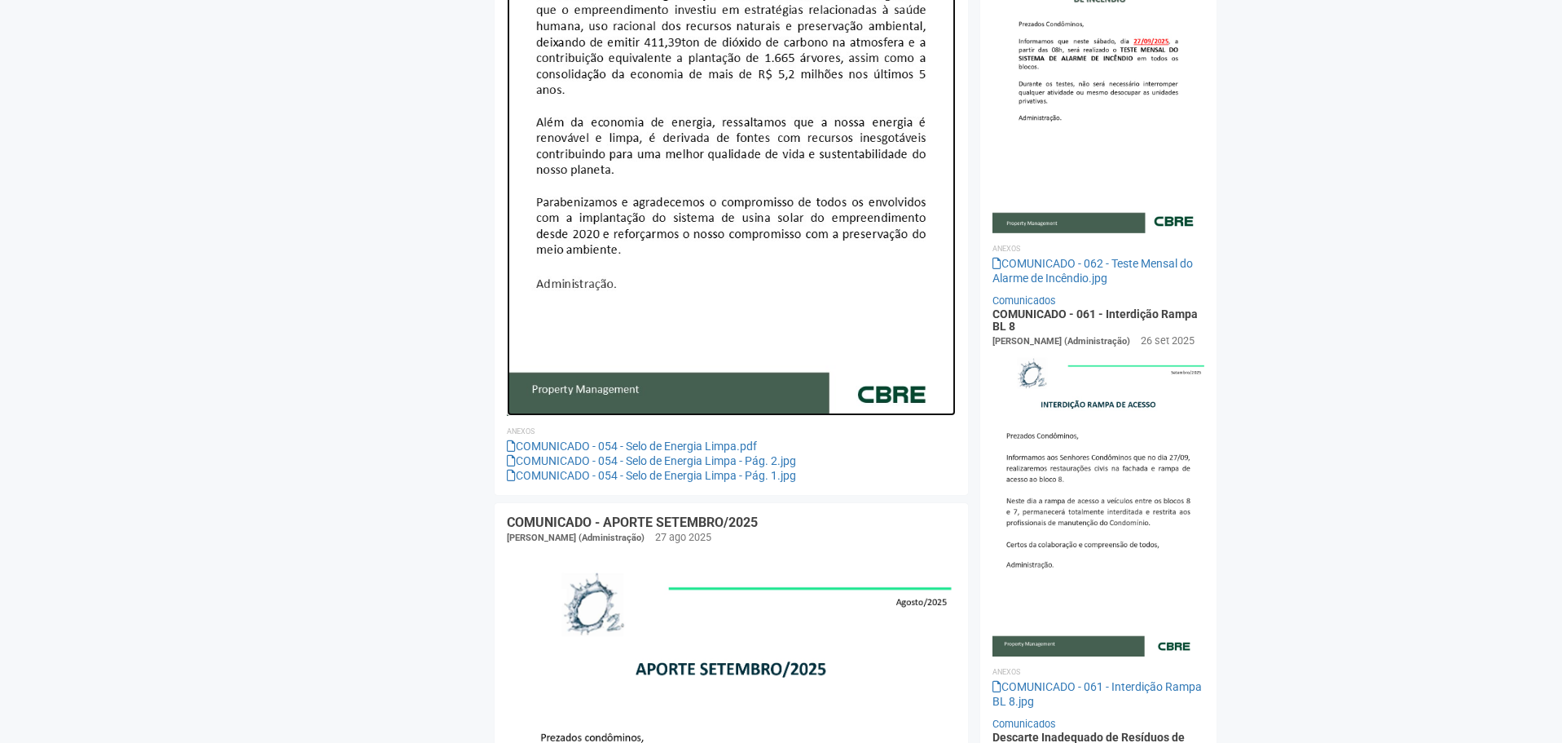
click at [728, 233] on img at bounding box center [731, 91] width 449 height 649
drag, startPoint x: 1559, startPoint y: 383, endPoint x: 1382, endPoint y: 343, distance: 181.3
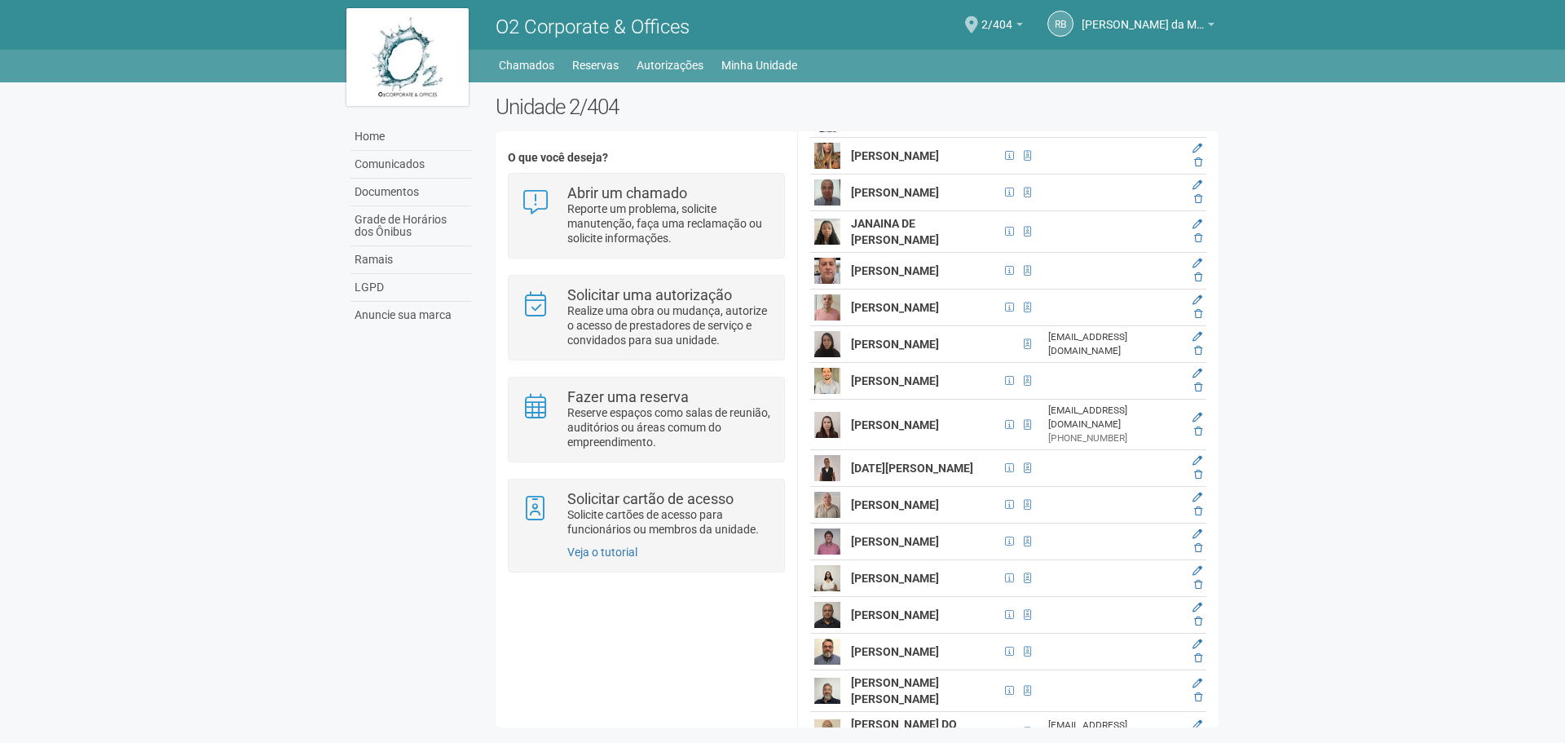
scroll to position [2608, 0]
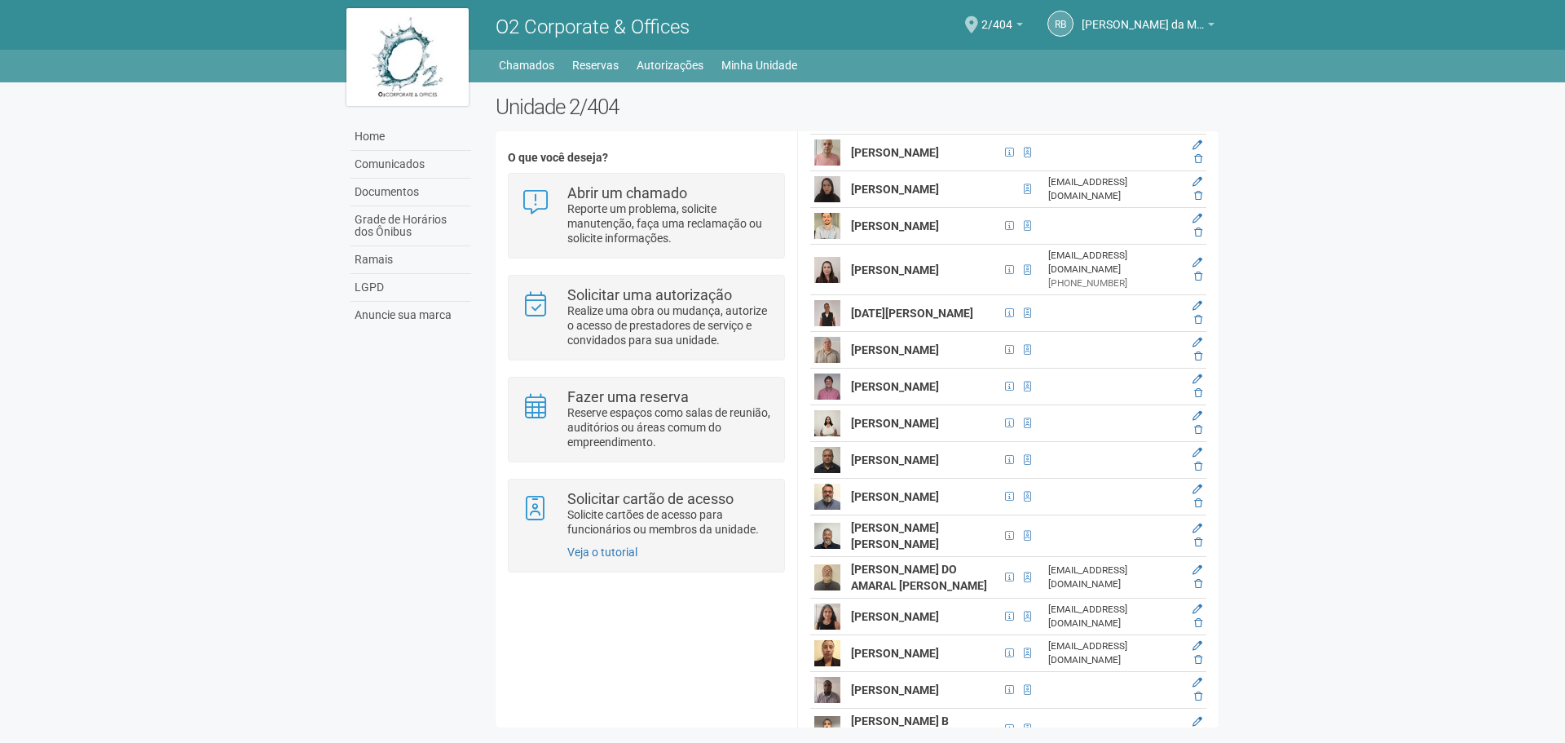
click at [1192, 35] on icon at bounding box center [1197, 30] width 10 height 10
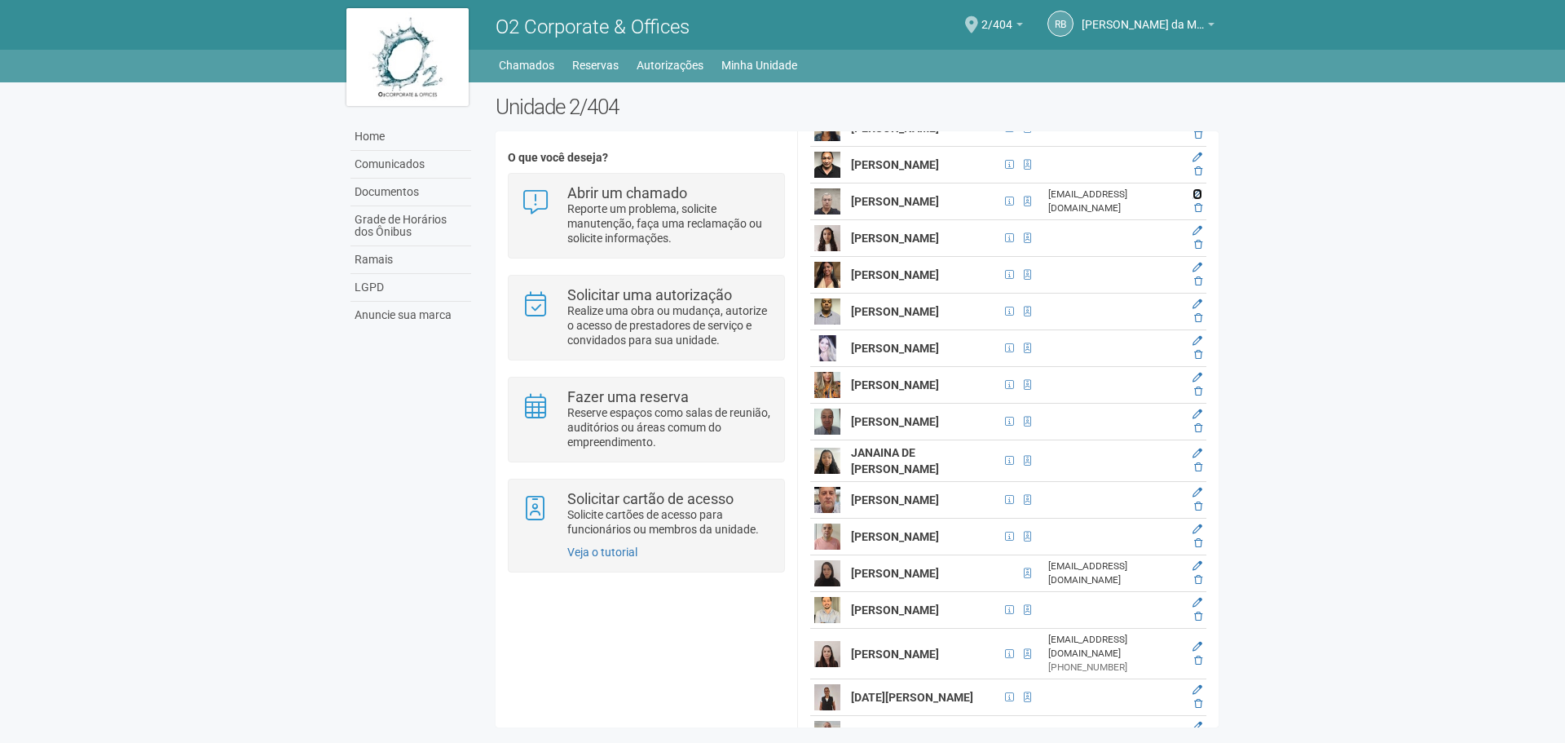
click at [1196, 199] on icon at bounding box center [1197, 194] width 10 height 10
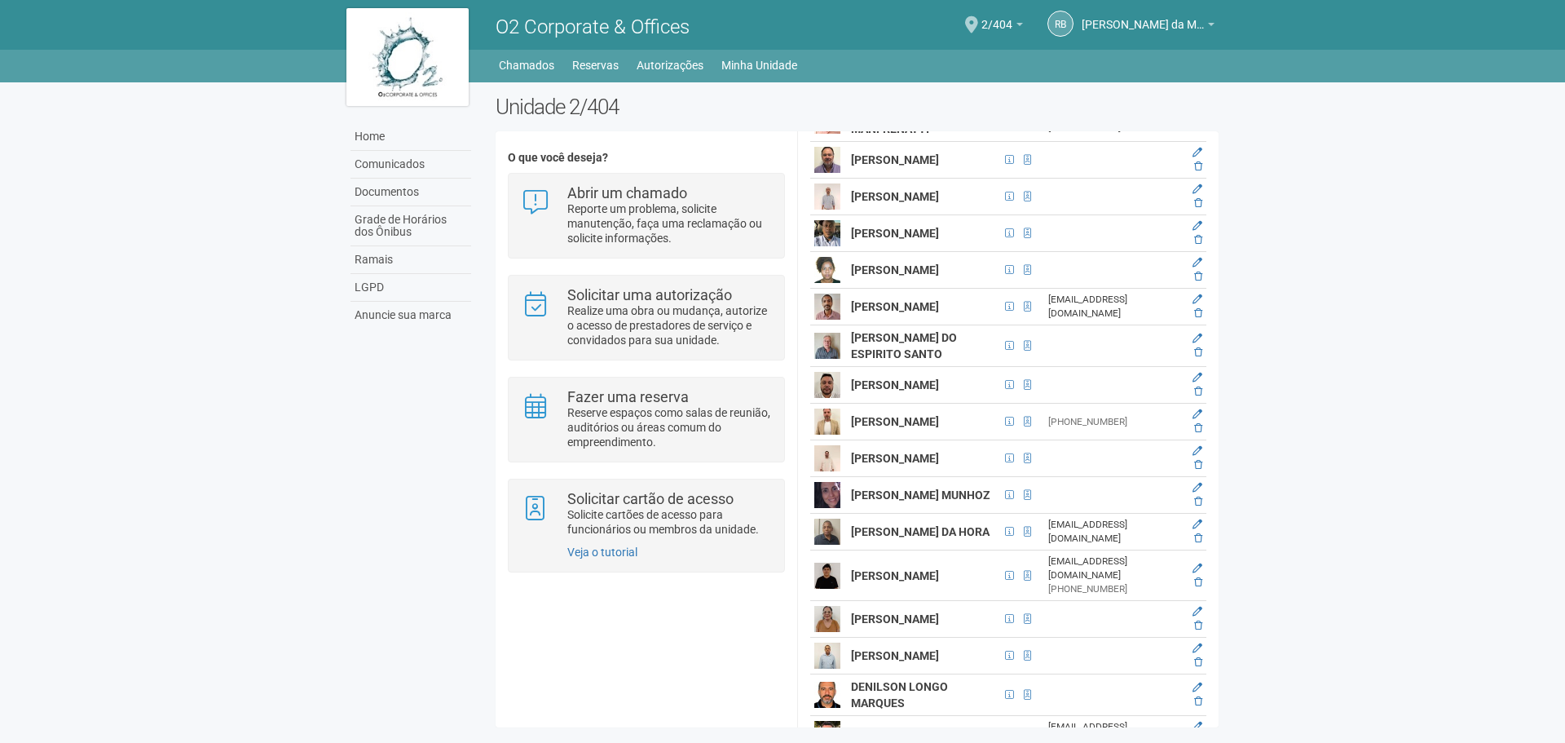
scroll to position [1528, 0]
click at [1197, 196] on icon at bounding box center [1197, 191] width 10 height 10
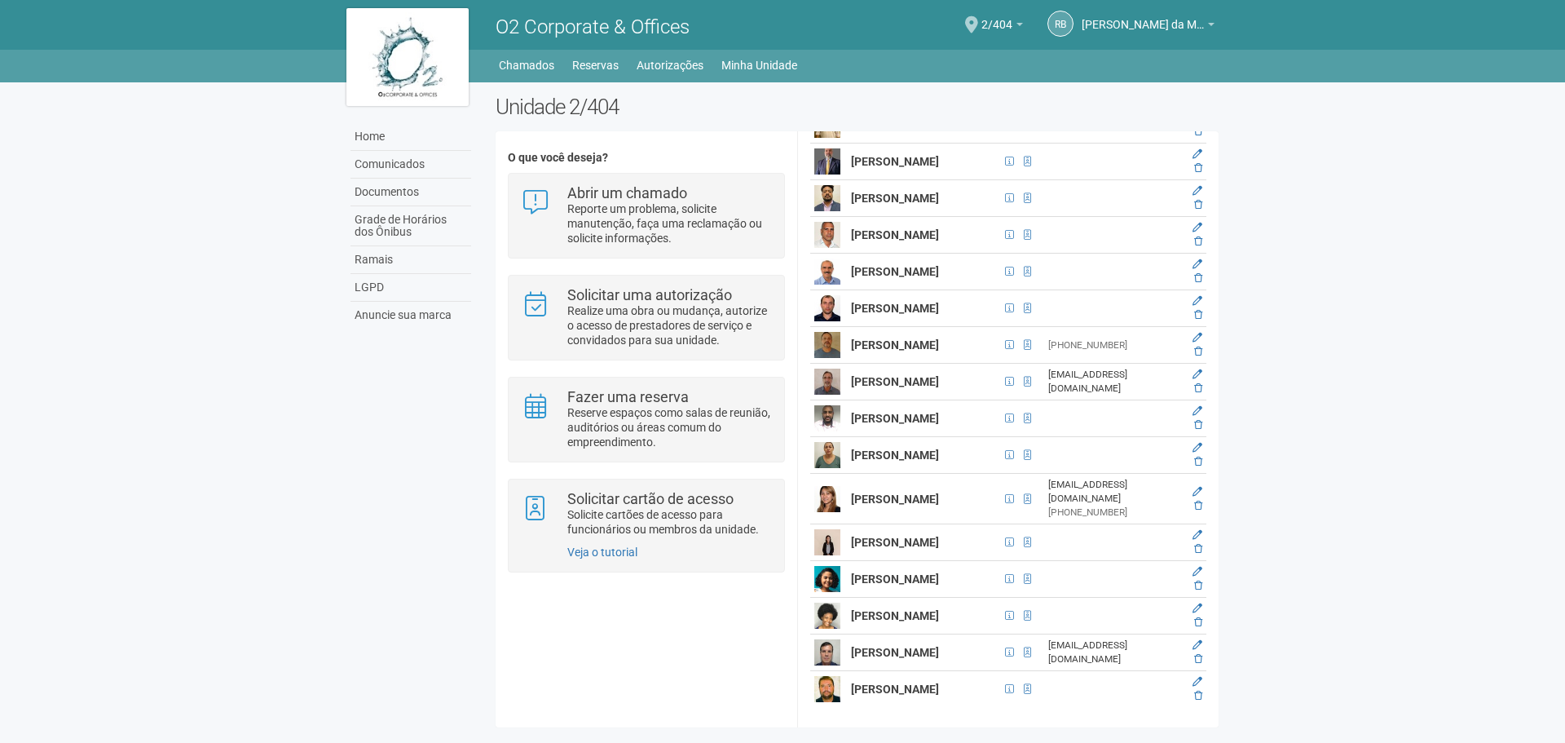
scroll to position [4476, 0]
click at [1194, 269] on icon at bounding box center [1197, 264] width 10 height 10
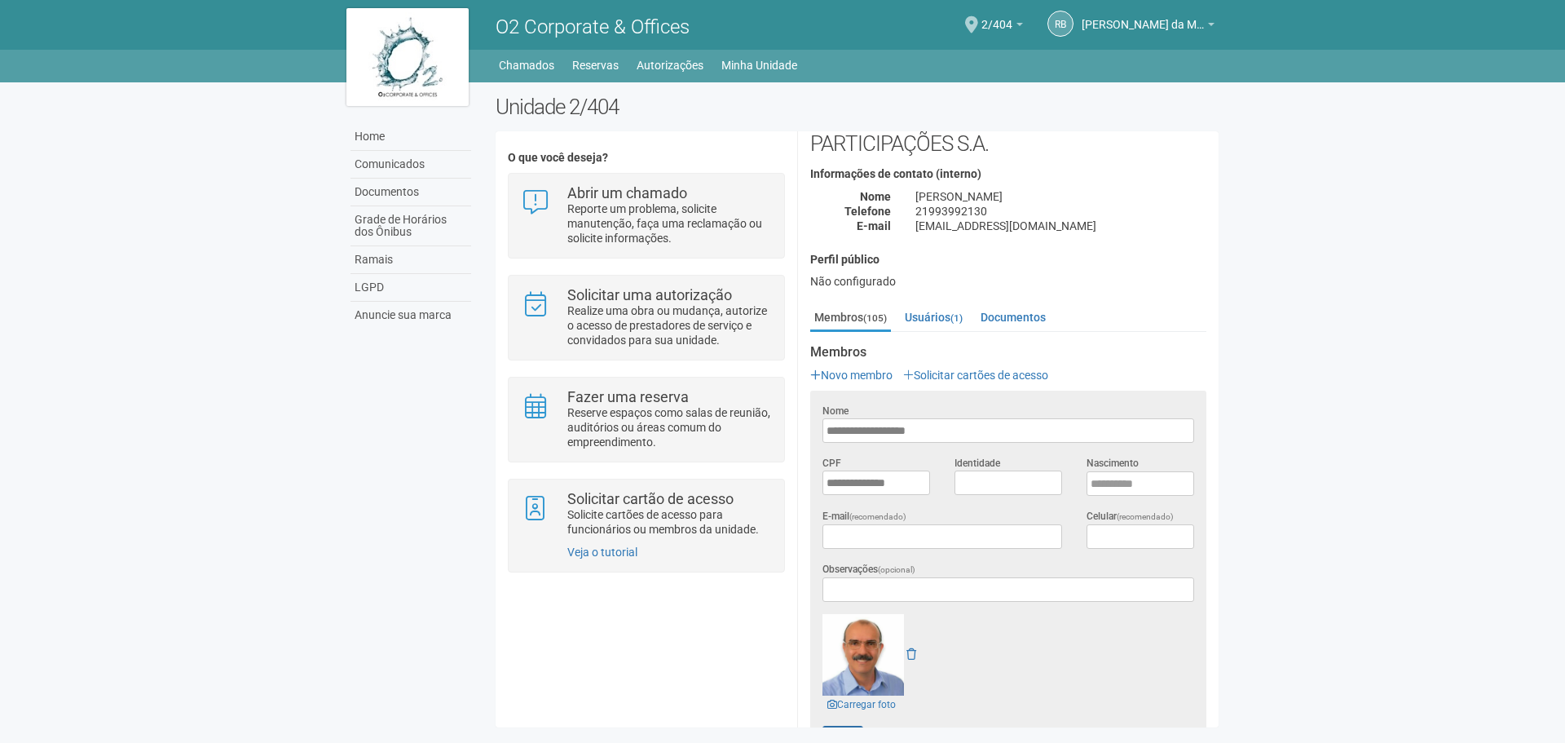
click at [1108, 259] on h4 "Perfil público" at bounding box center [1008, 259] width 396 height 12
